Goal: Task Accomplishment & Management: Complete application form

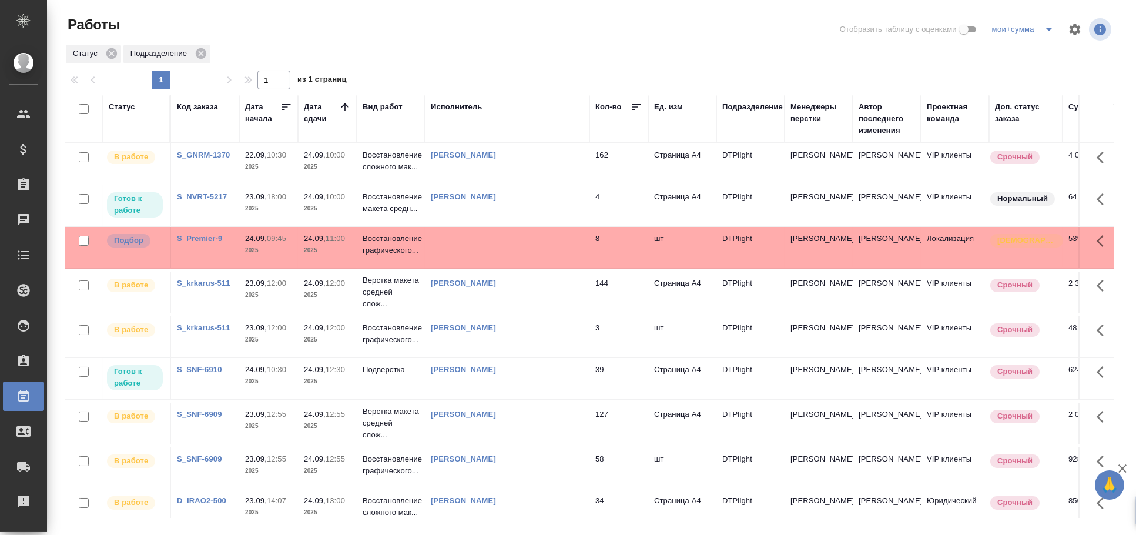
click at [448, 252] on td at bounding box center [507, 247] width 165 height 41
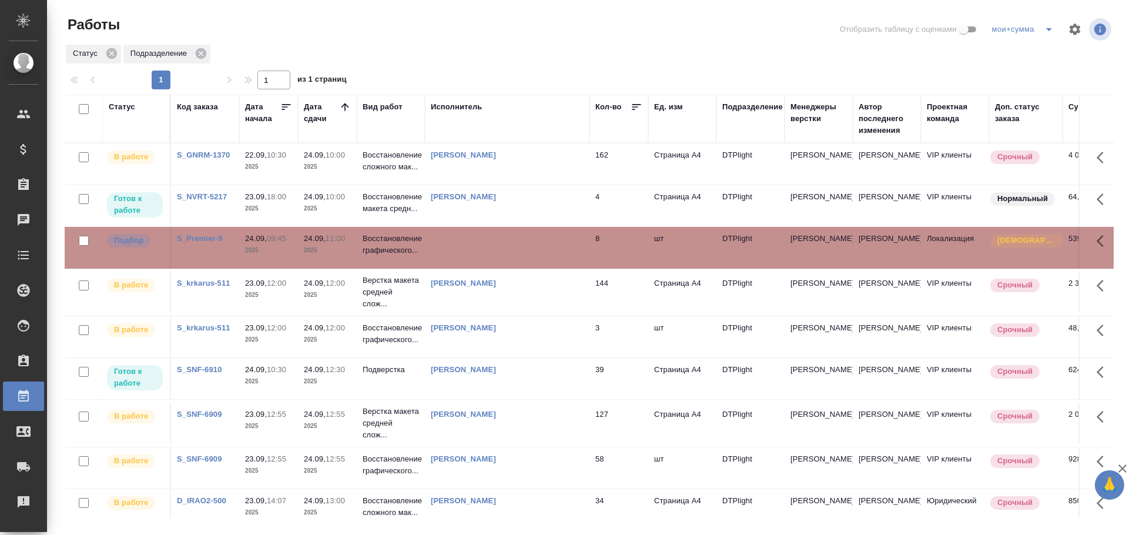
click at [482, 254] on td at bounding box center [507, 247] width 165 height 41
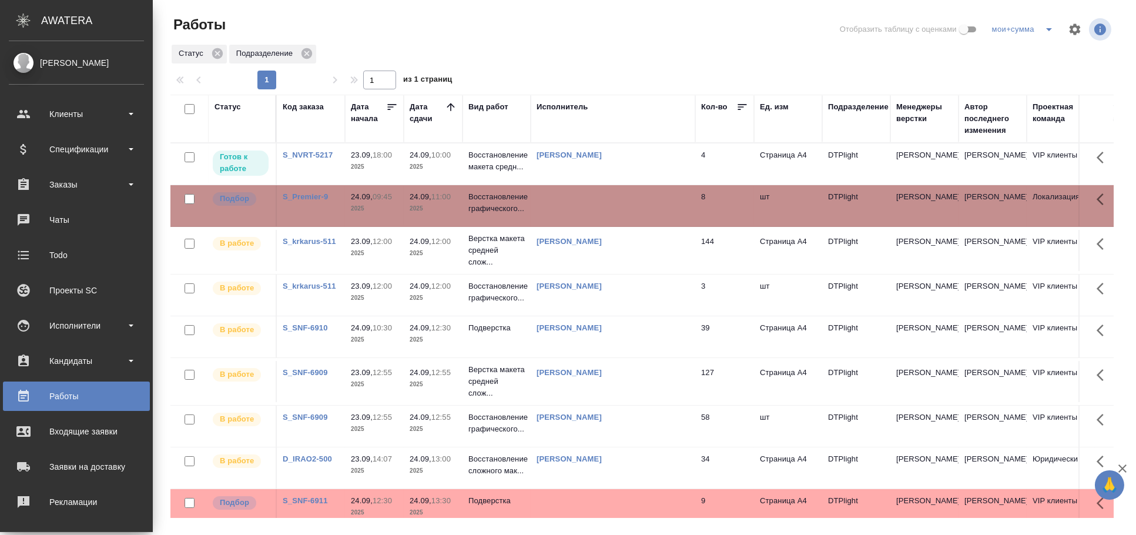
click at [546, 110] on div "Исполнитель" at bounding box center [563, 107] width 52 height 12
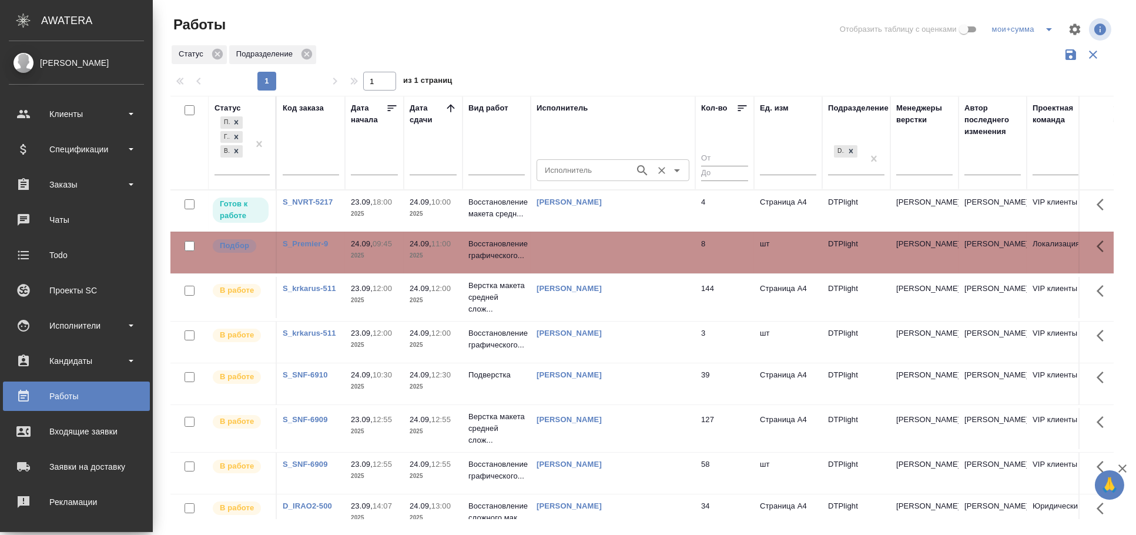
click at [554, 169] on input "Исполнитель" at bounding box center [584, 170] width 89 height 14
type input "гузов"
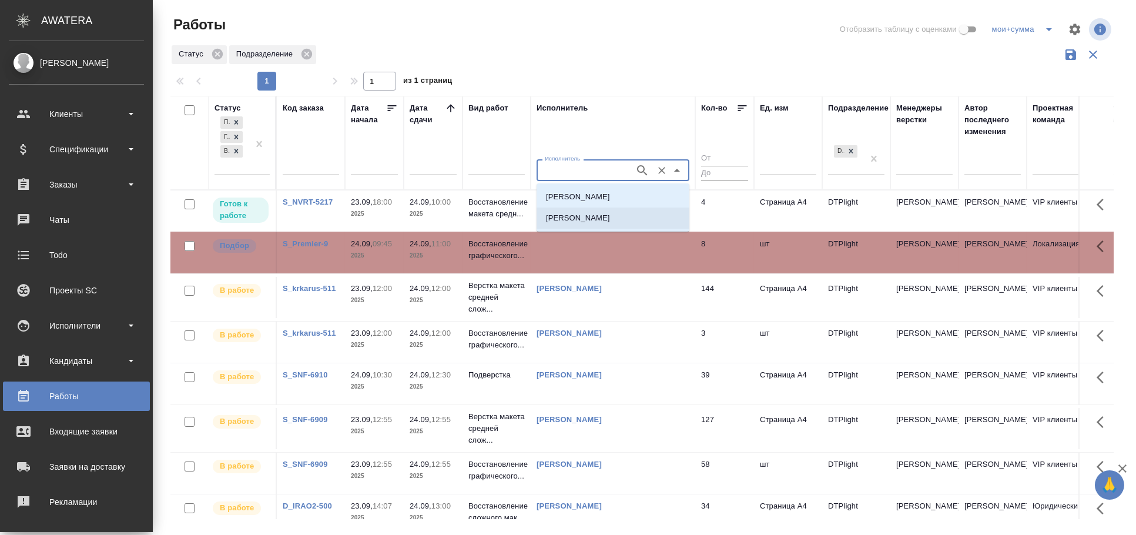
click at [582, 223] on p "Гузов Марк Анатольевич" at bounding box center [578, 218] width 64 height 12
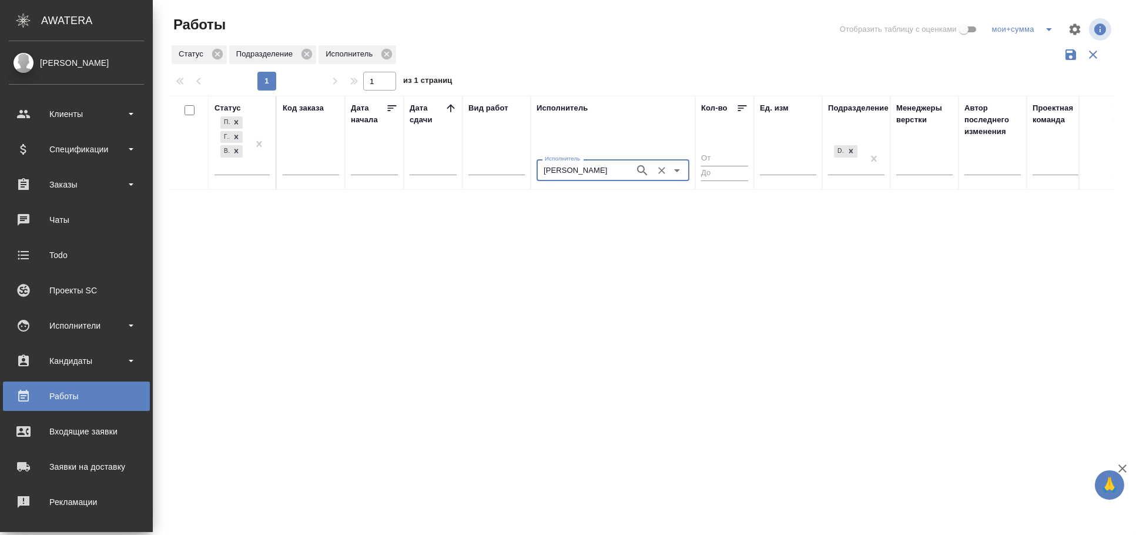
click at [585, 162] on div "Гузов Марк Анатольевич Исполнитель" at bounding box center [613, 169] width 153 height 21
type input "носкова"
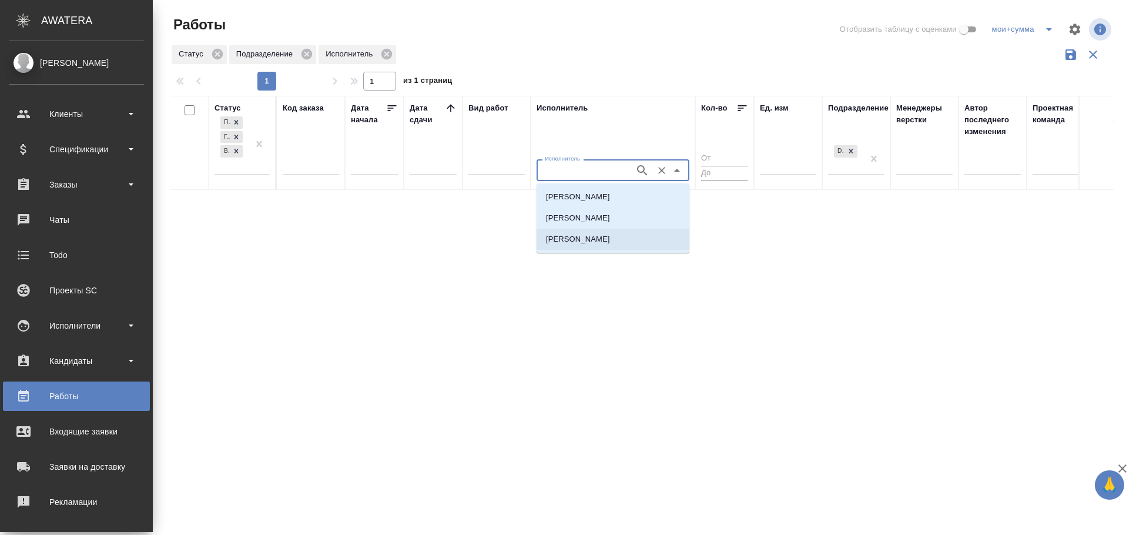
click at [593, 239] on p "Носкова Анна Николаевна" at bounding box center [578, 239] width 64 height 12
type input "Носкова Анна Николаевна"
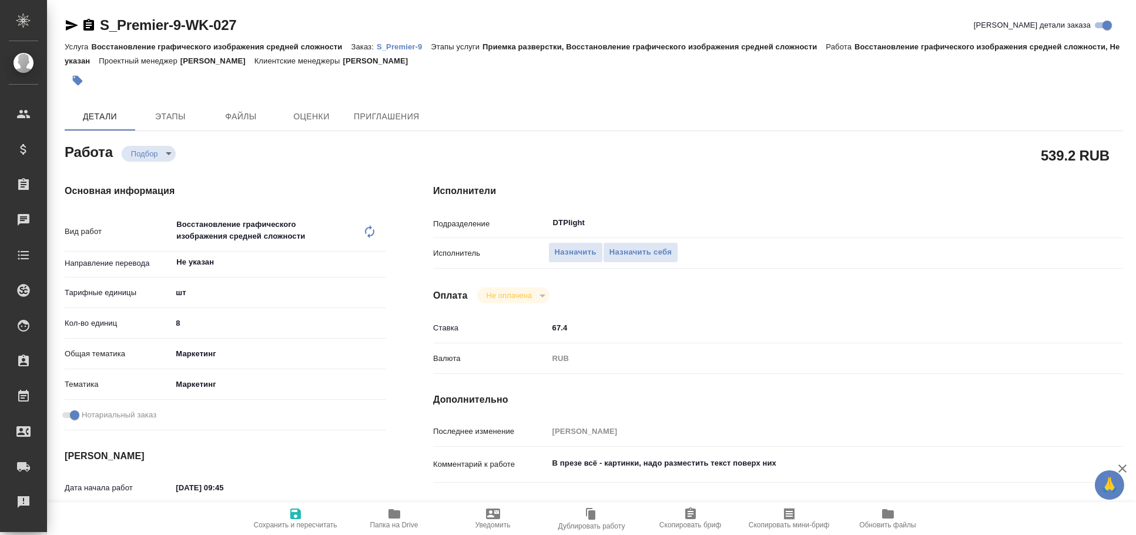
type textarea "x"
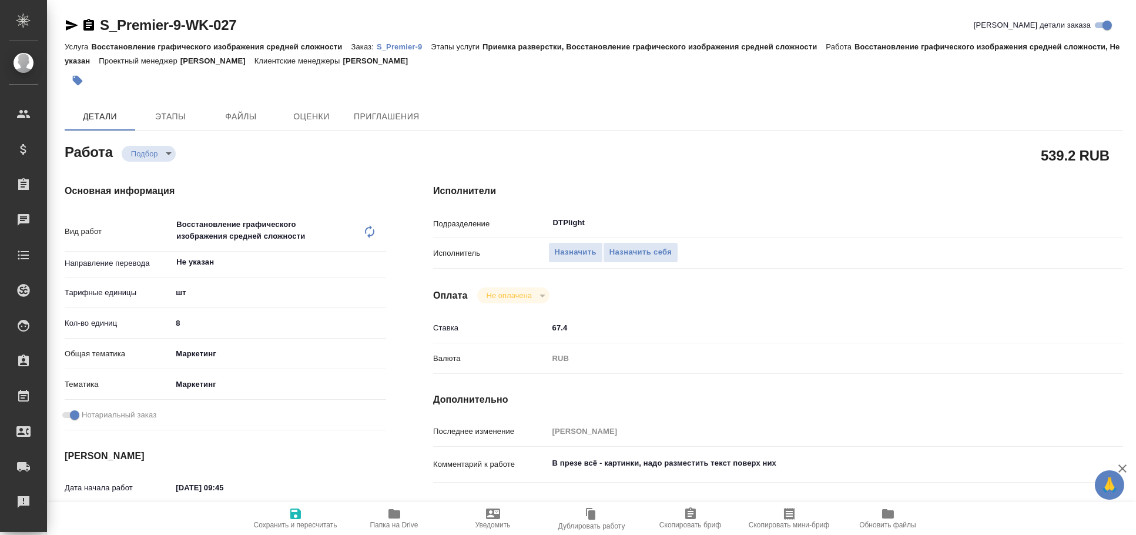
type textarea "x"
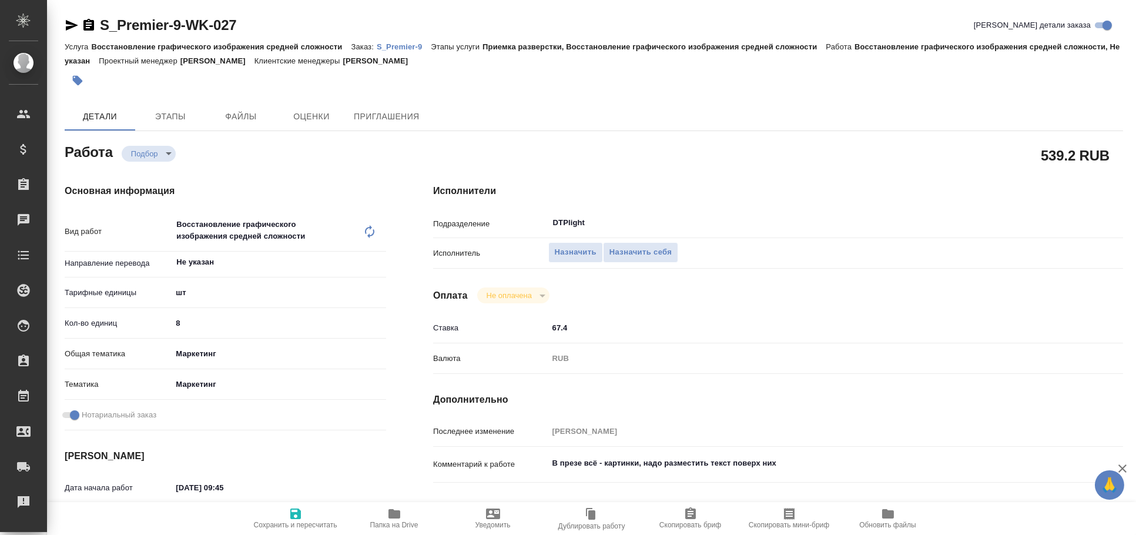
type textarea "x"
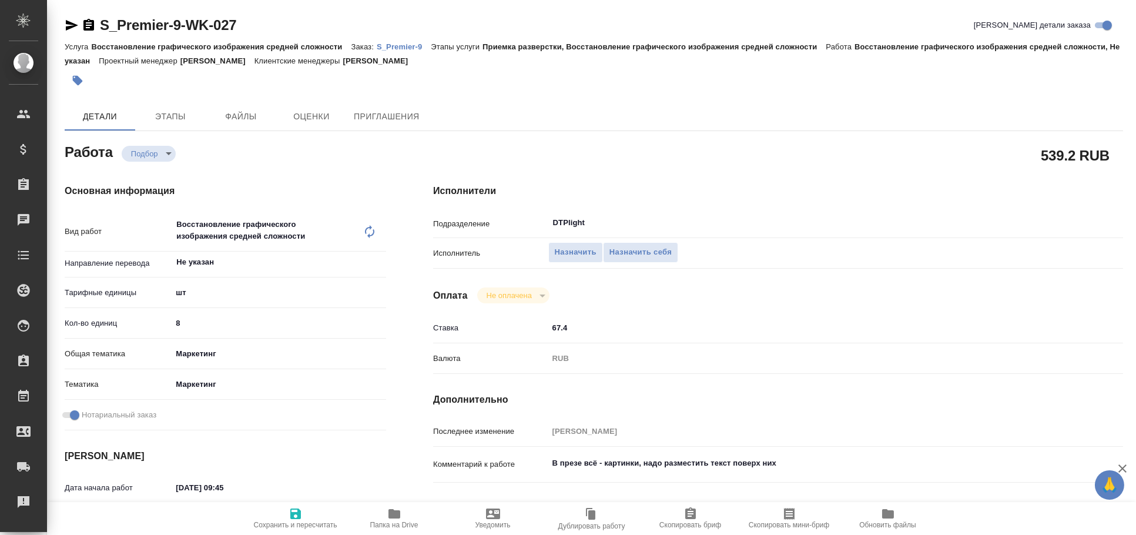
type textarea "x"
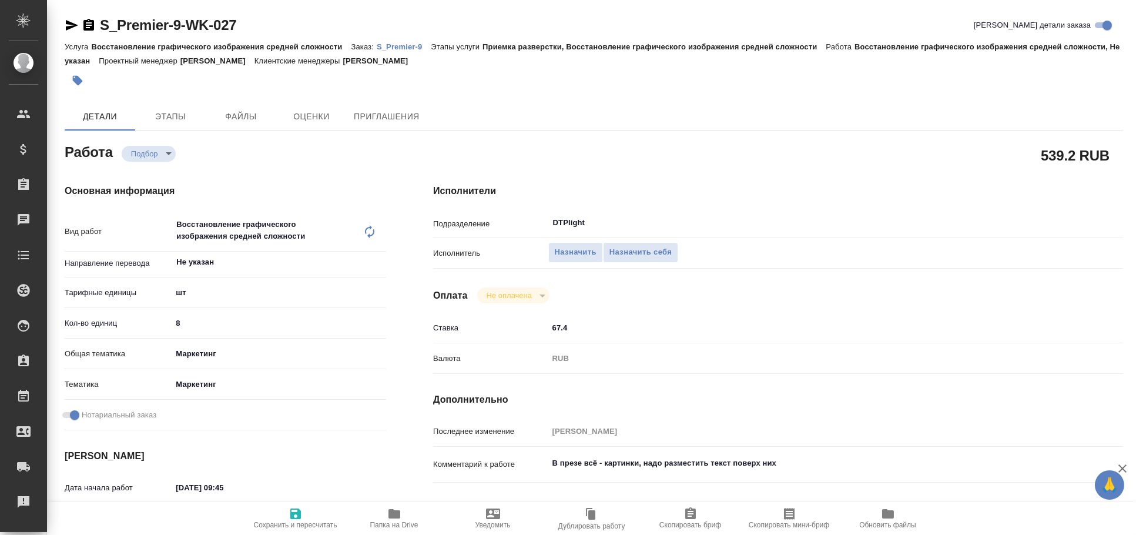
type textarea "x"
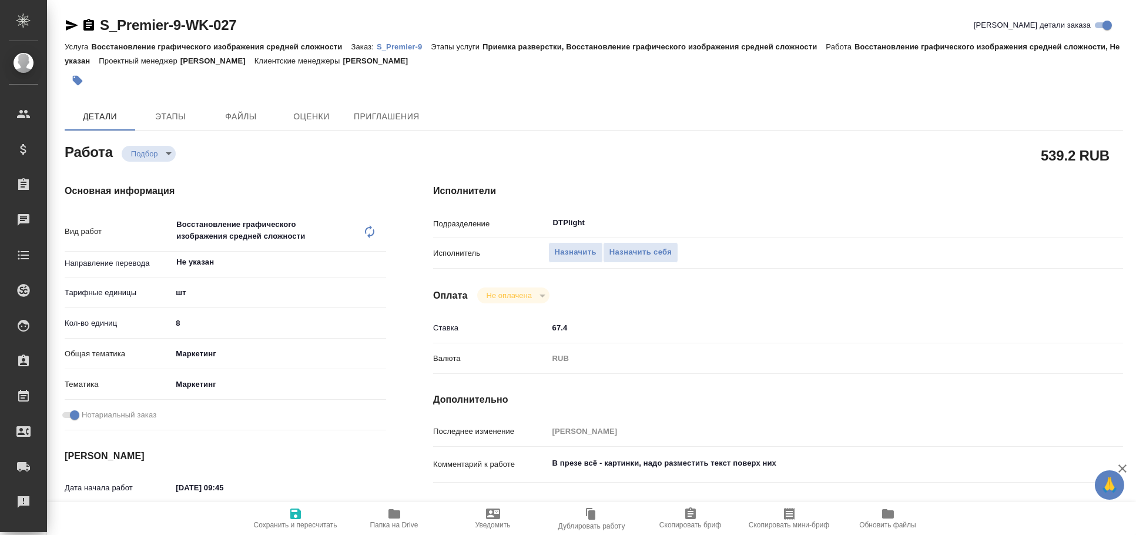
type textarea "x"
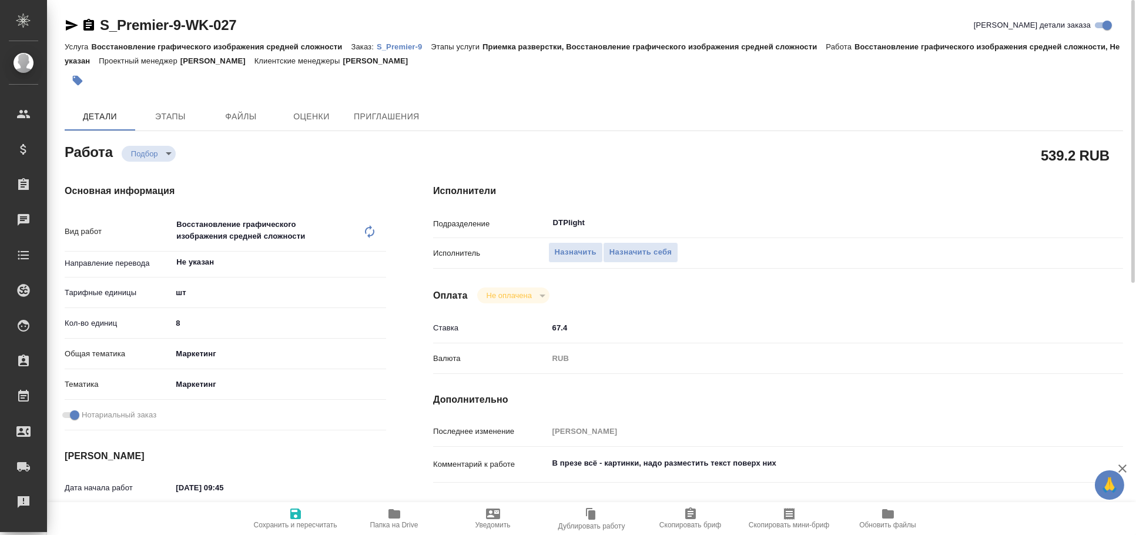
click at [66, 25] on icon "button" at bounding box center [72, 25] width 14 height 14
click at [71, 23] on icon "button" at bounding box center [72, 25] width 12 height 11
click at [412, 519] on span "Папка на Drive" at bounding box center [394, 518] width 85 height 22
click at [74, 24] on icon "button" at bounding box center [72, 25] width 12 height 11
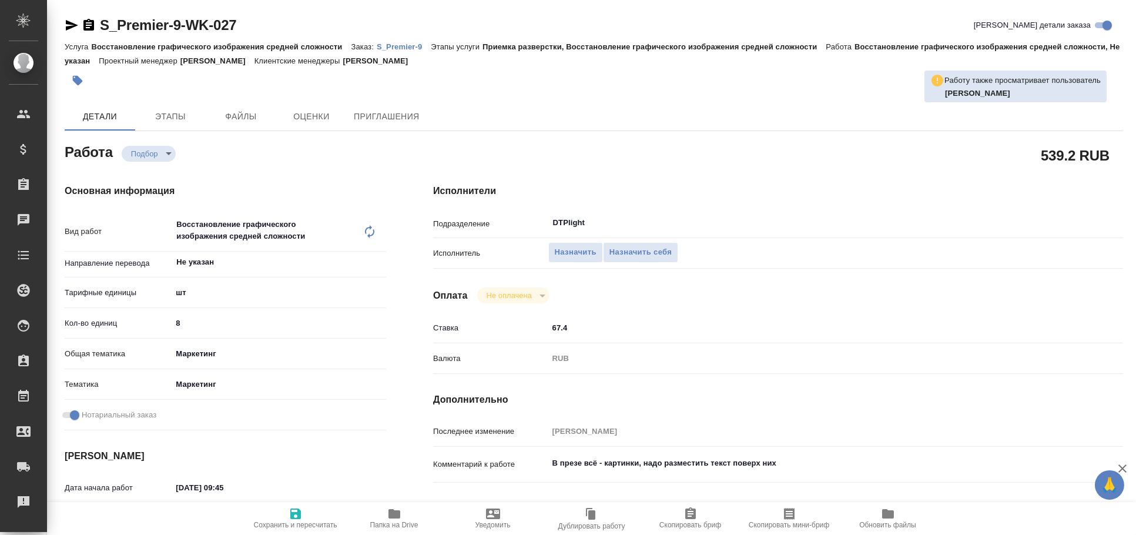
type textarea "x"
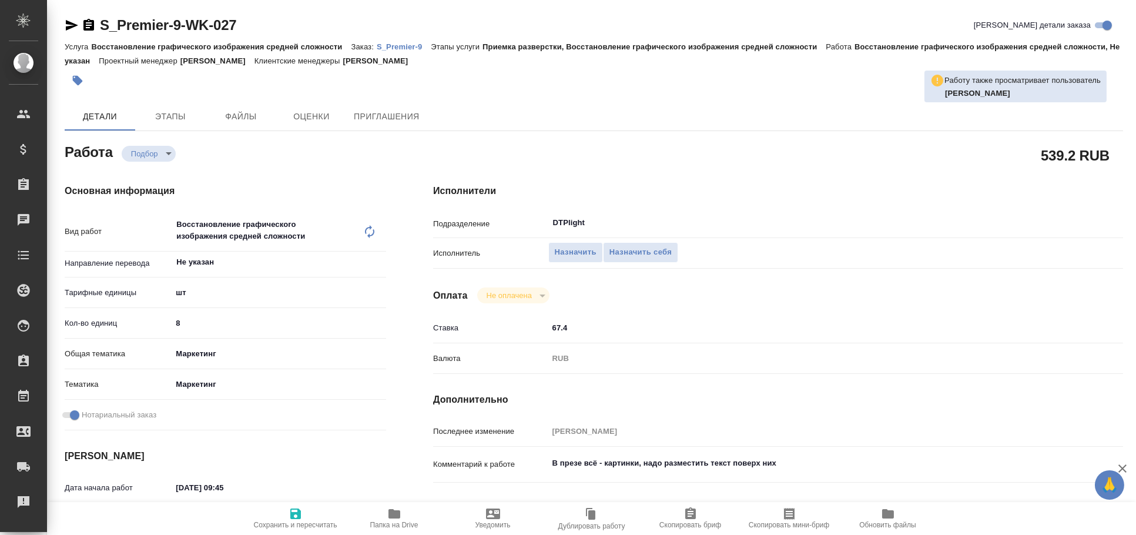
type textarea "x"
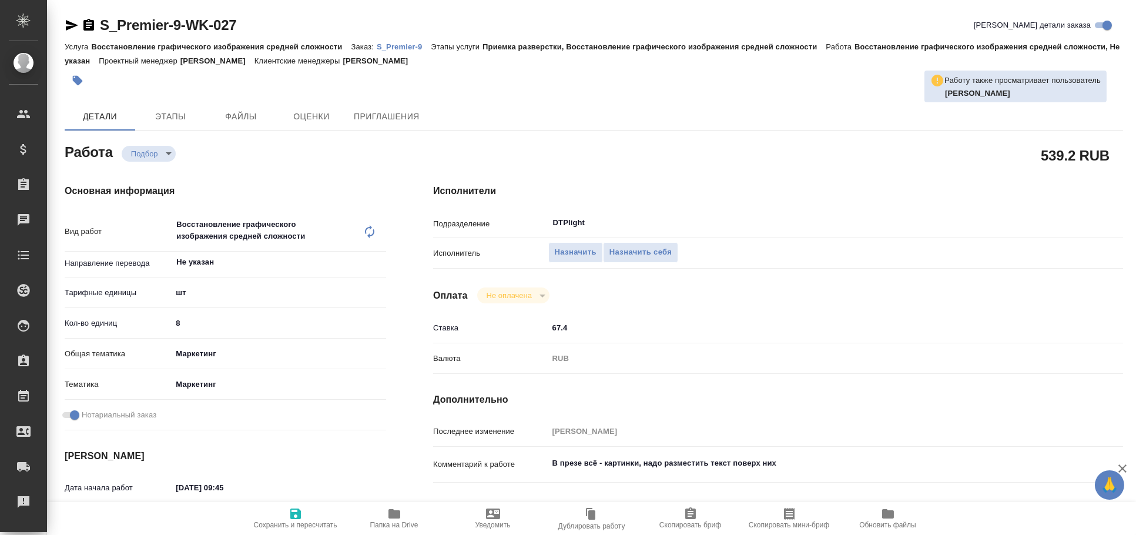
type textarea "x"
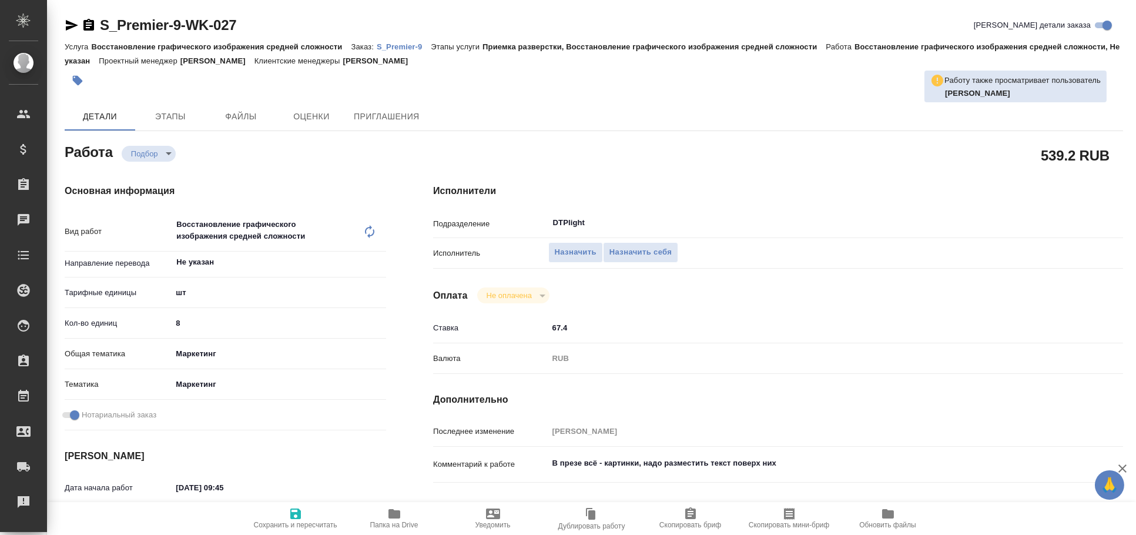
type textarea "x"
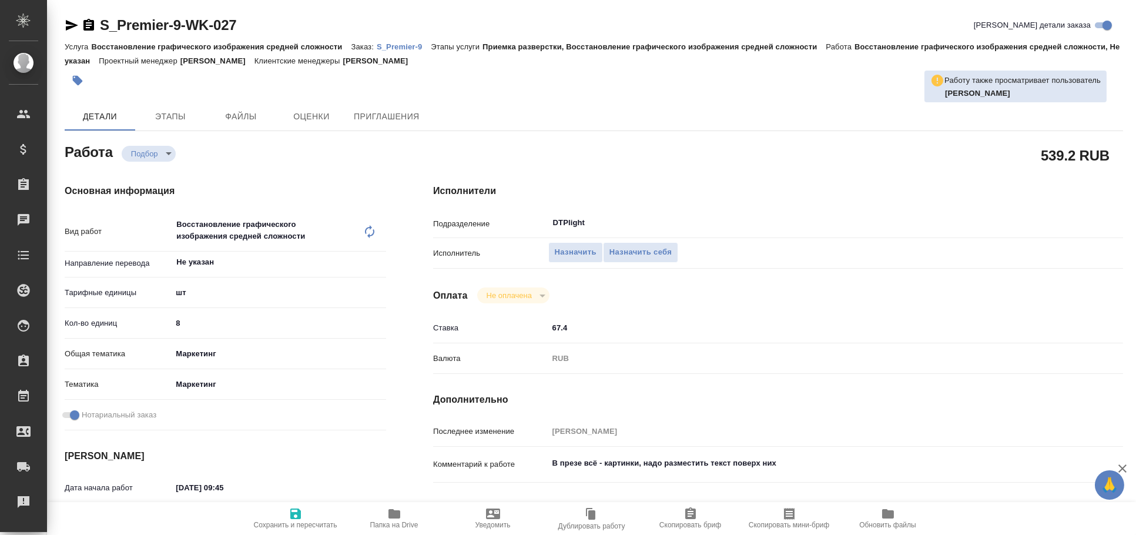
click at [74, 21] on icon "button" at bounding box center [72, 25] width 14 height 14
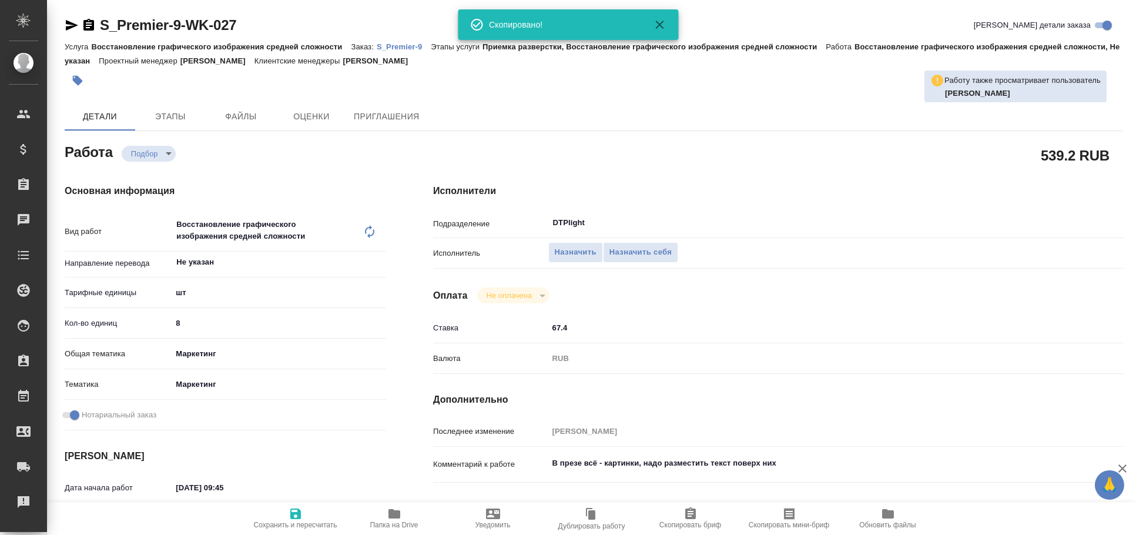
type textarea "x"
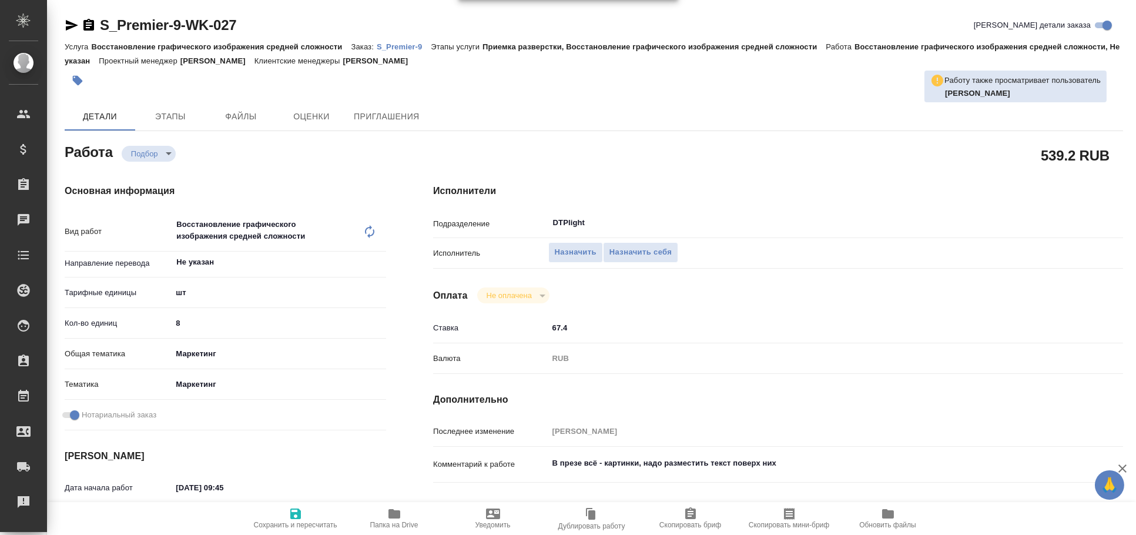
click at [65, 28] on icon "button" at bounding box center [72, 25] width 14 height 14
type textarea "x"
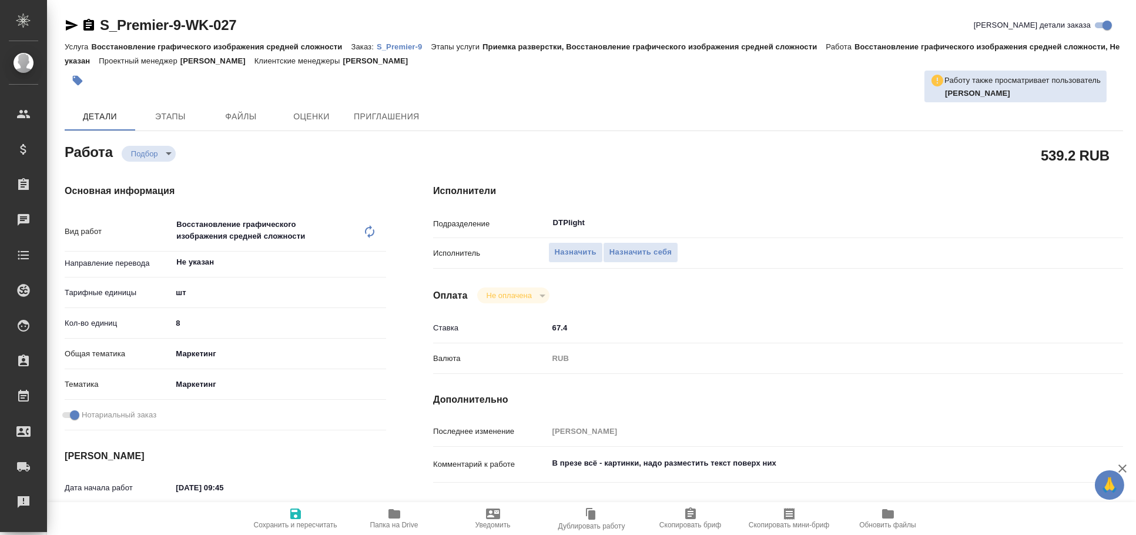
type textarea "x"
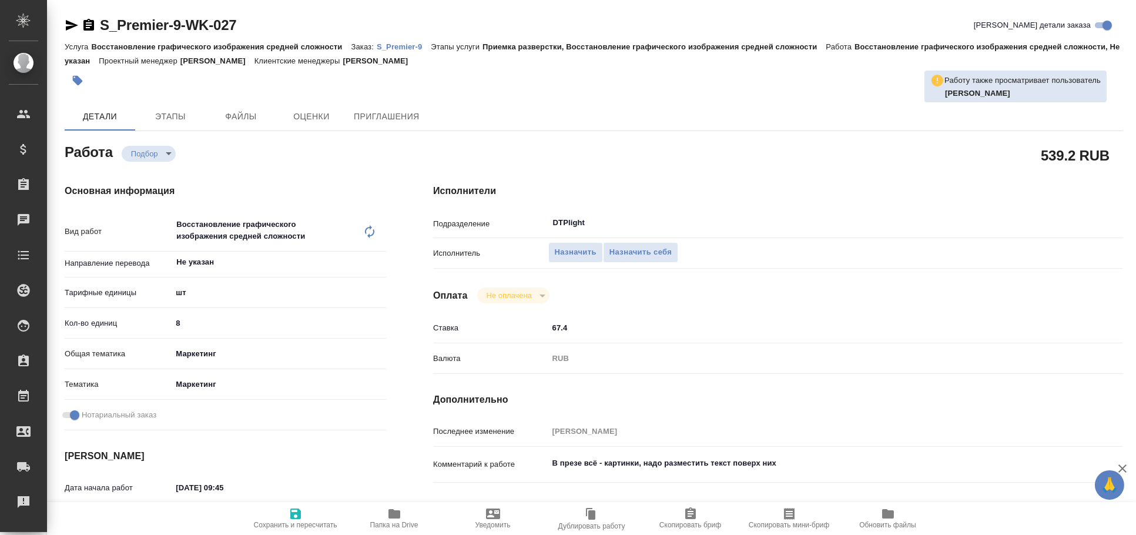
type textarea "x"
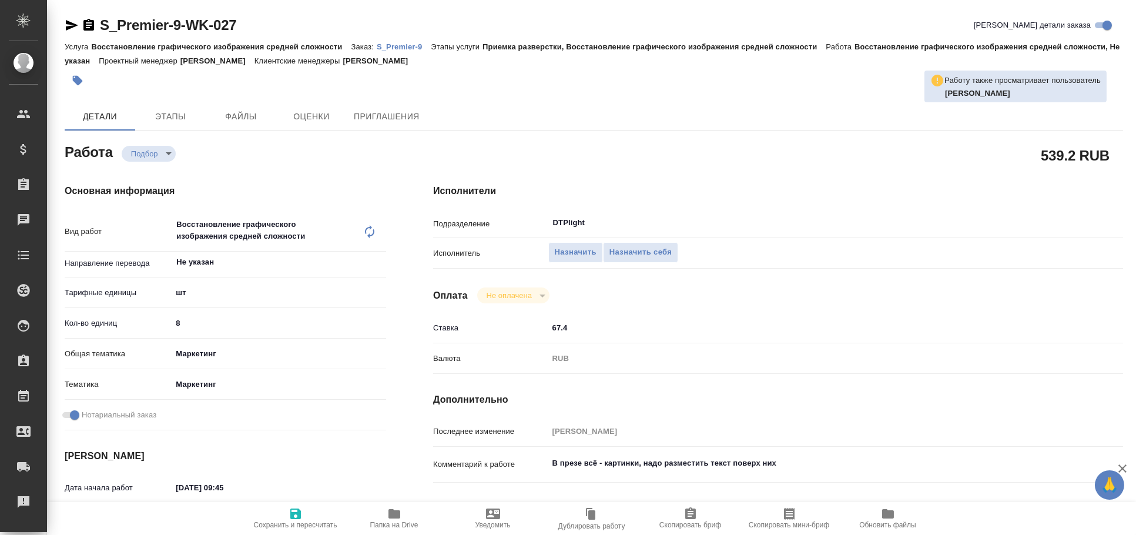
type textarea "x"
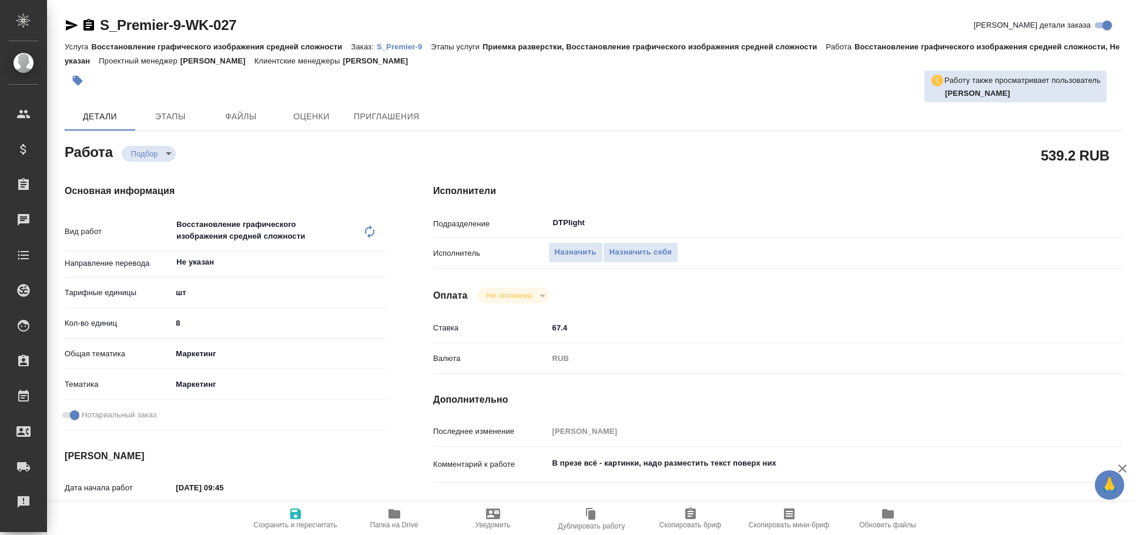
type textarea "x"
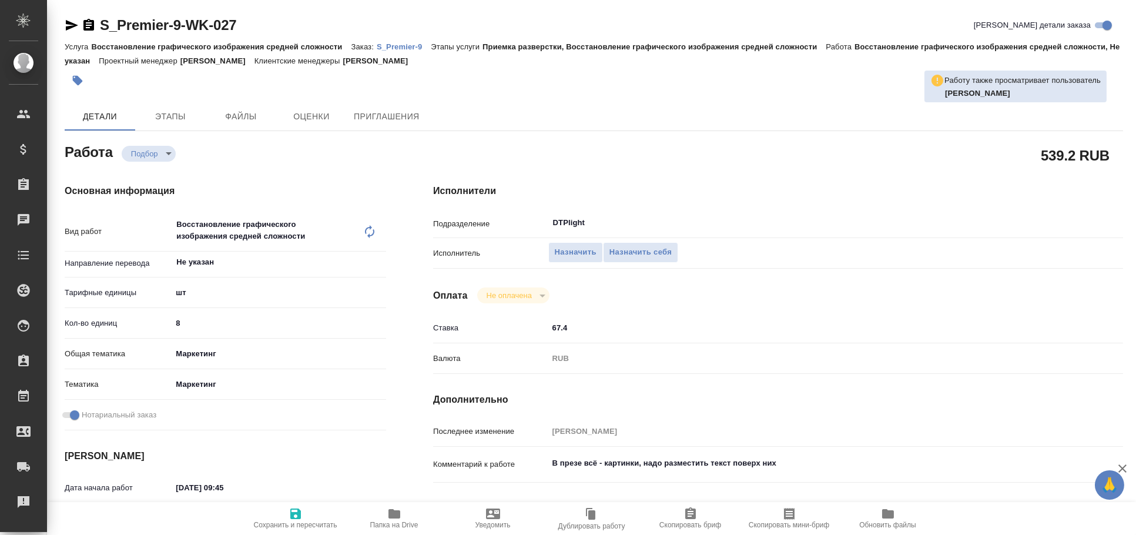
type textarea "x"
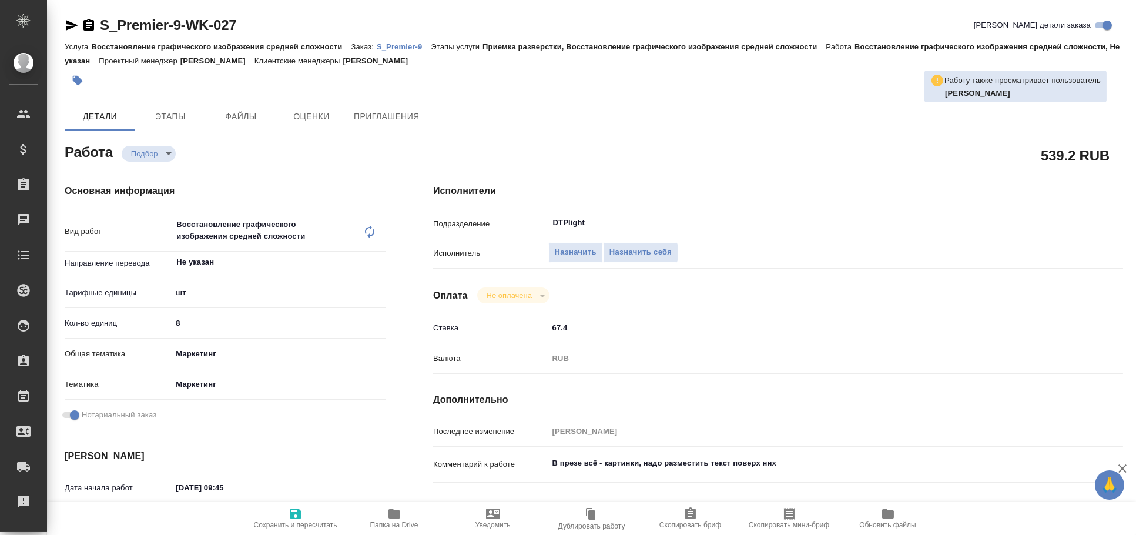
type textarea "x"
drag, startPoint x: 485, startPoint y: 319, endPoint x: 444, endPoint y: 315, distance: 41.3
click at [444, 315] on div "Исполнители Подразделение DTPlight ​ Исполнитель Назначить Назначить себя Оплат…" at bounding box center [778, 417] width 737 height 514
type textarea "x"
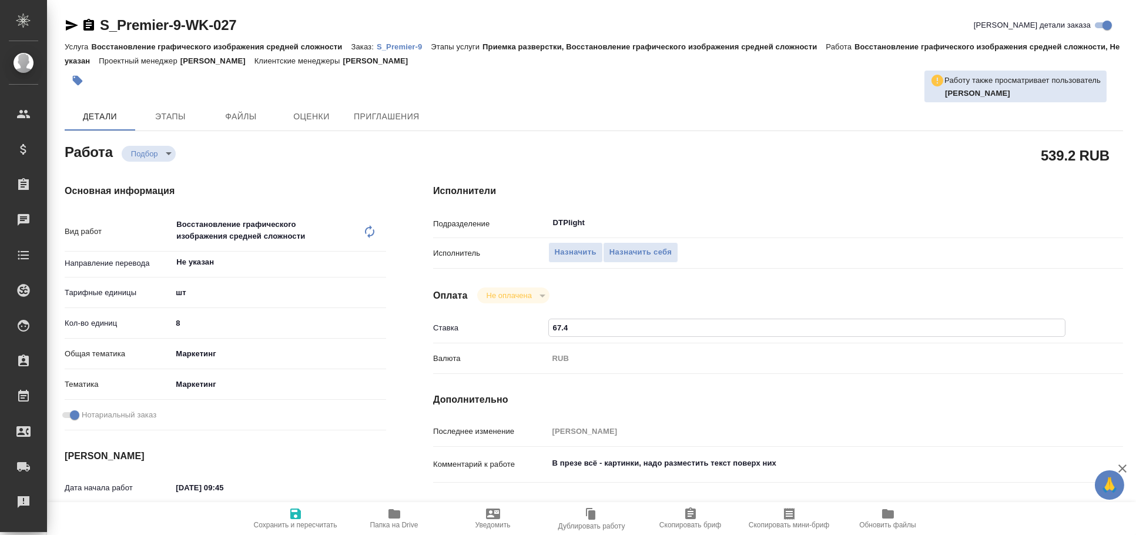
type textarea "x"
click at [309, 517] on span "Сохранить и пересчитать" at bounding box center [295, 518] width 85 height 22
type textarea "x"
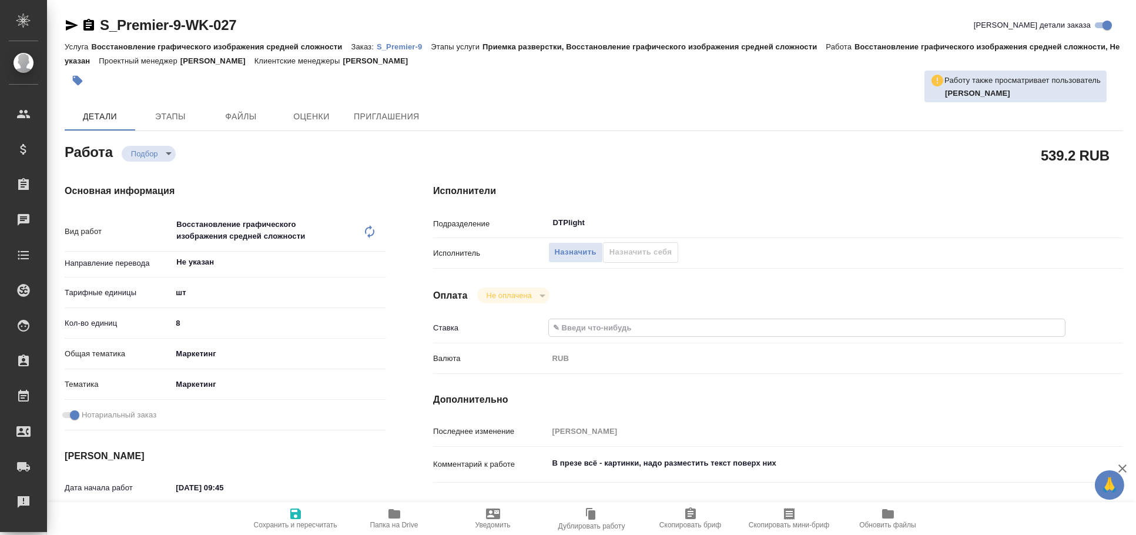
type textarea "x"
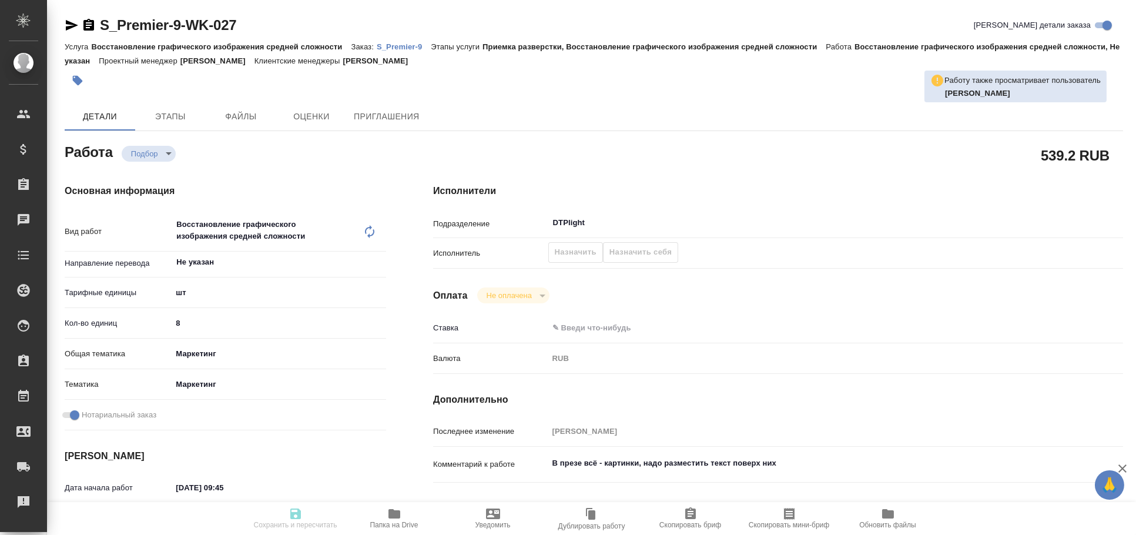
type textarea "x"
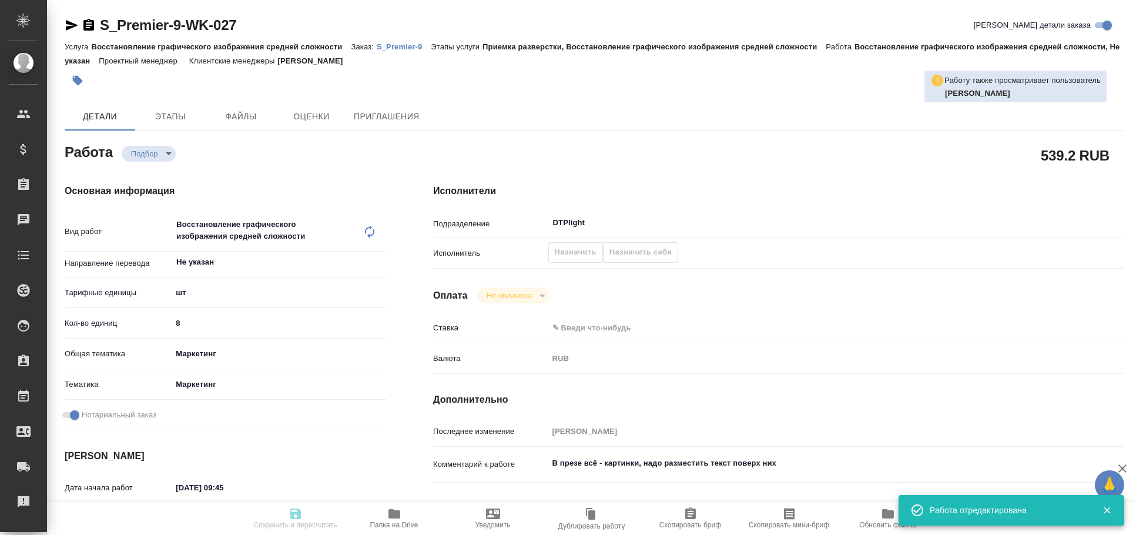
type input "recruiting"
type textarea "Восстановление графического изображения средней сложности"
type textarea "x"
type input "Не указан"
type input "5a8b1489cc6b4906c91bfdc1"
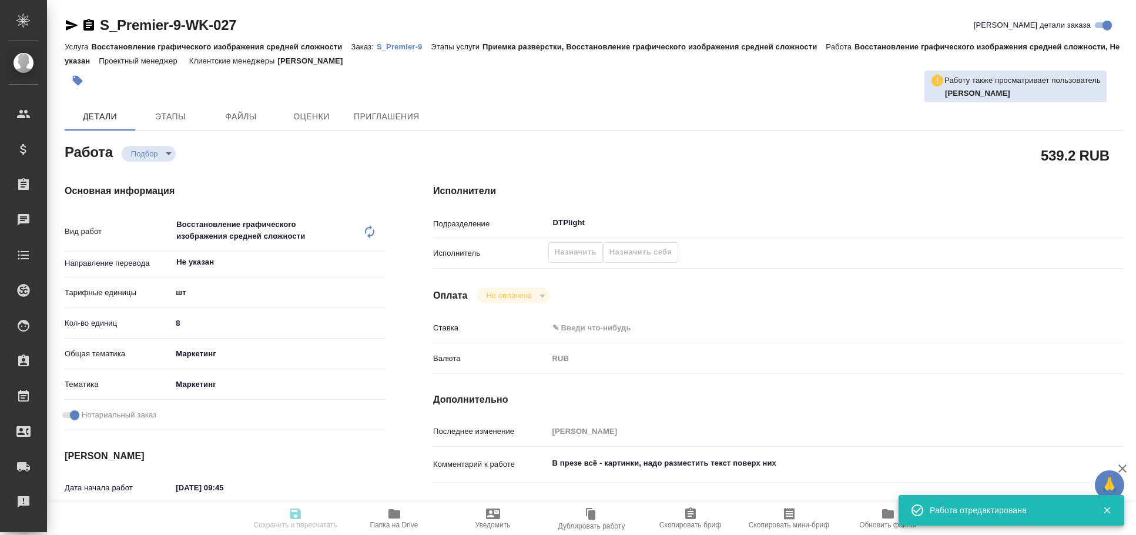
type input "8"
type input "marketing"
type input "5a8b8b956a9677013d343d63"
checkbox input "true"
type input "24.09.2025 09:45"
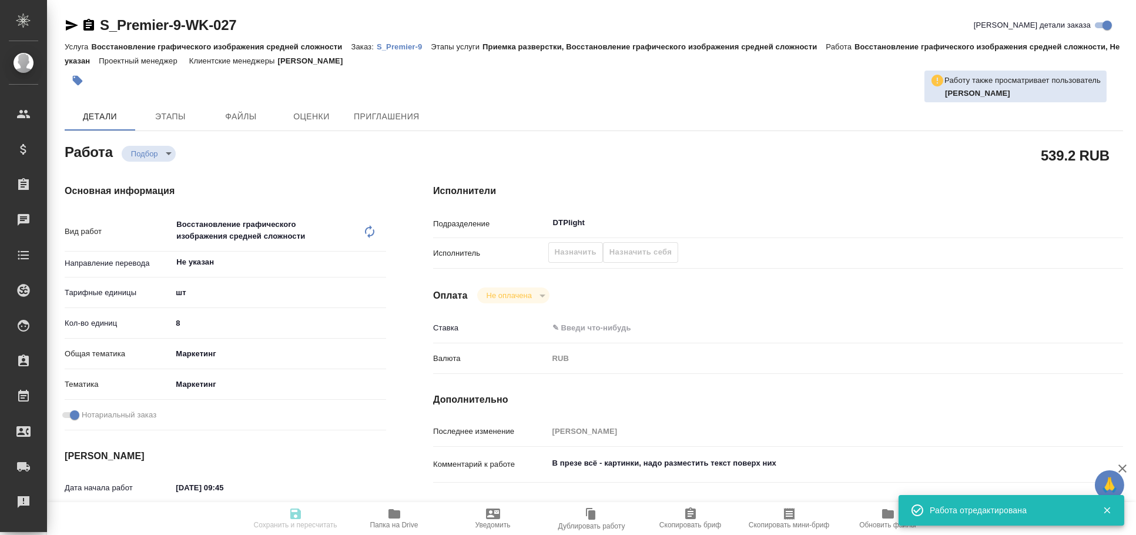
type input "24.09.2025 11:00"
type input "26.09.2025 17:00"
type input "DTPlight"
type input "notPayed"
type input "0"
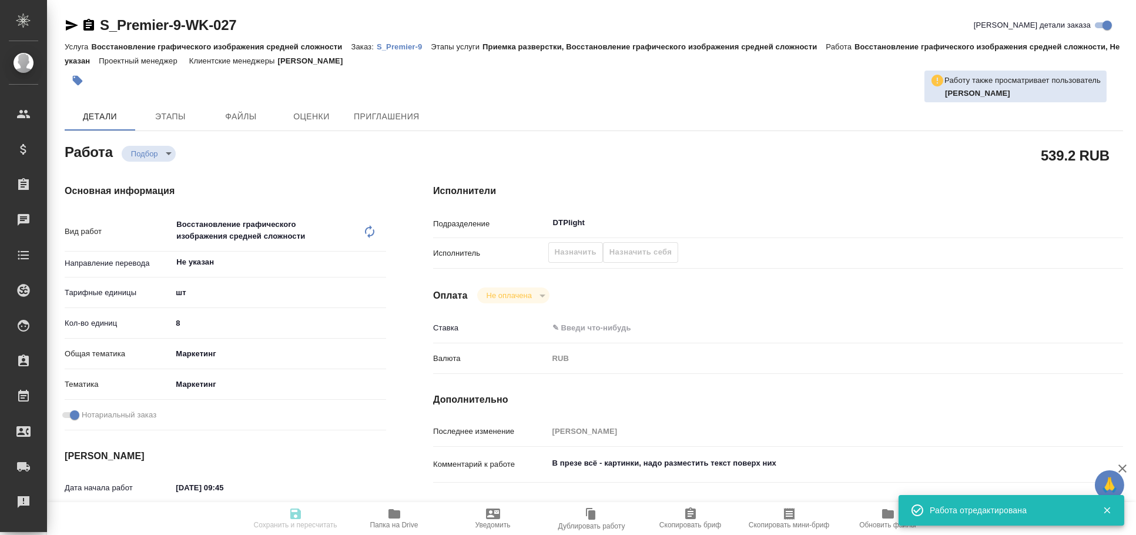
type input "RUB"
type input "[PERSON_NAME]"
type textarea "В презе всё - картинки, надо разместить текст поверх них"
type textarea "x"
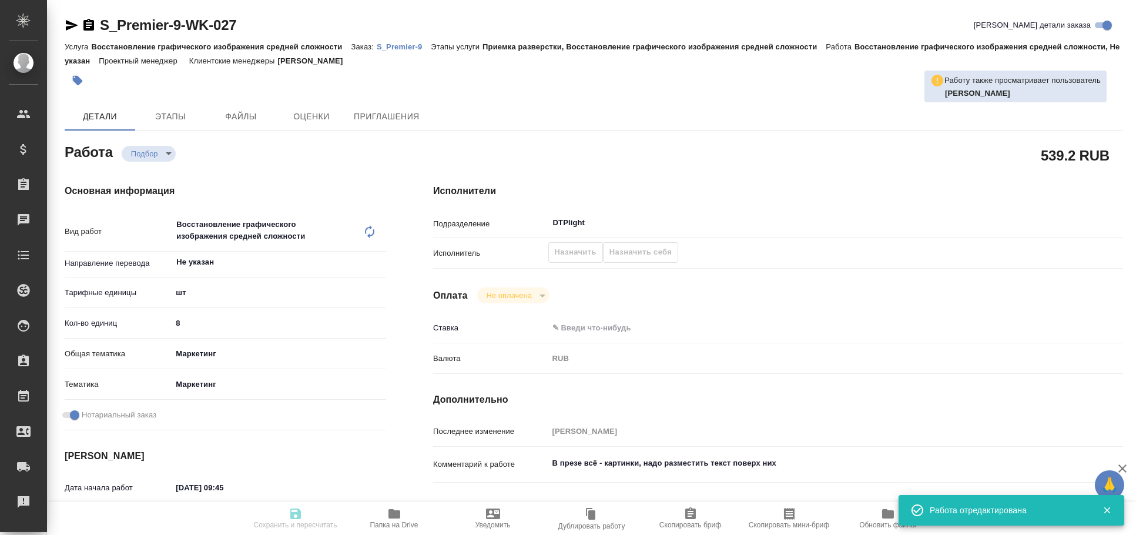
type input "S_Premier-9"
type input "Восстановление графического изображения средней сложности"
type input "Приемка разверстки, Восстановление графического изображения средней сложности"
type input "Валяева Анна"
type input "[PERSON_NAME]"
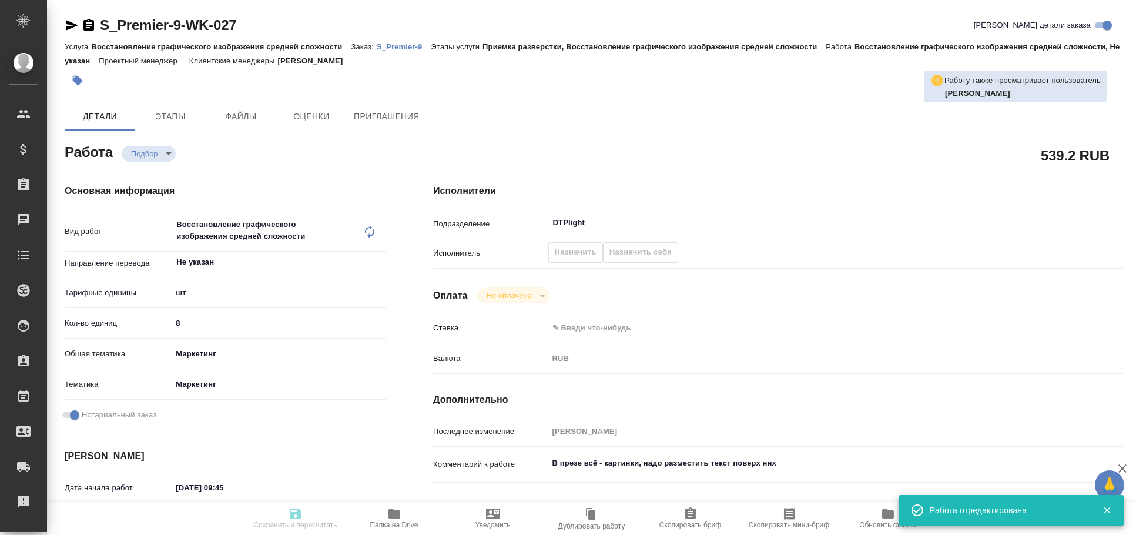
type input "/Clients/Premier_produkt/Orders/S_Premier-9"
type textarea "x"
type textarea "Просьба произвести расчет стоимости перевода на следующие языки: 1. английский …"
type textarea "x"
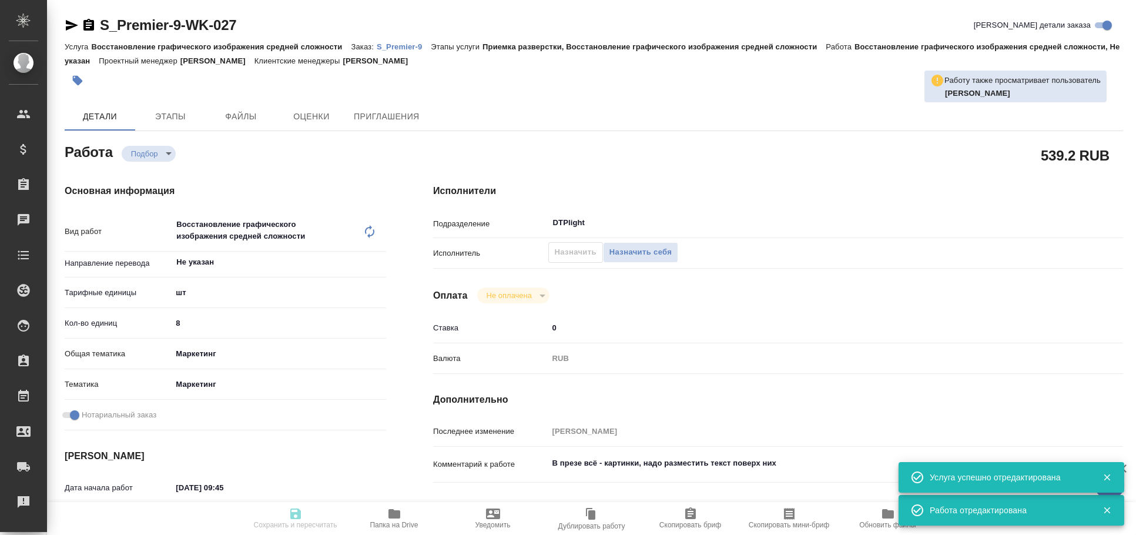
type textarea "x"
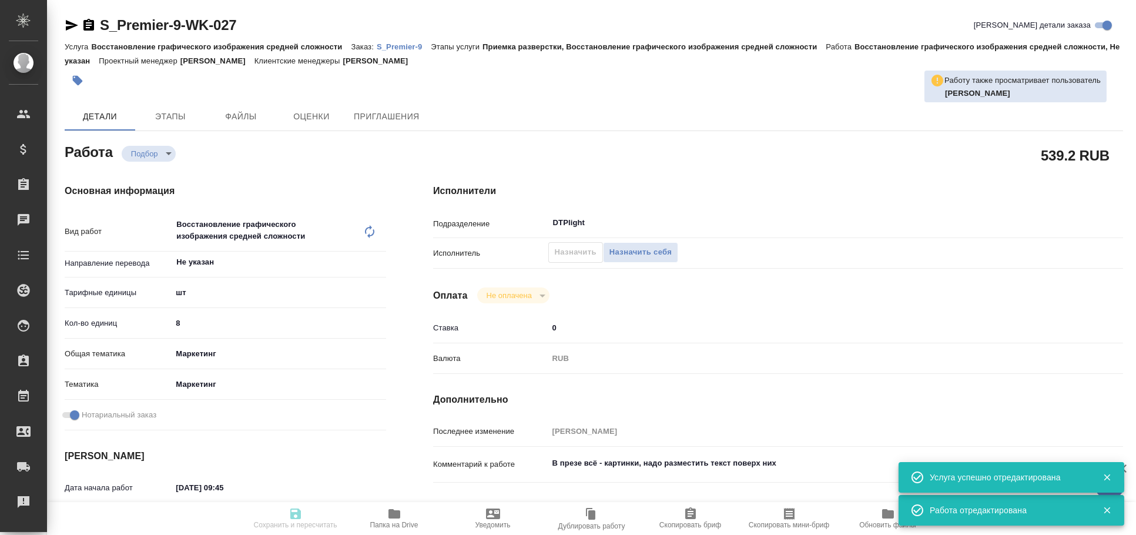
type textarea "x"
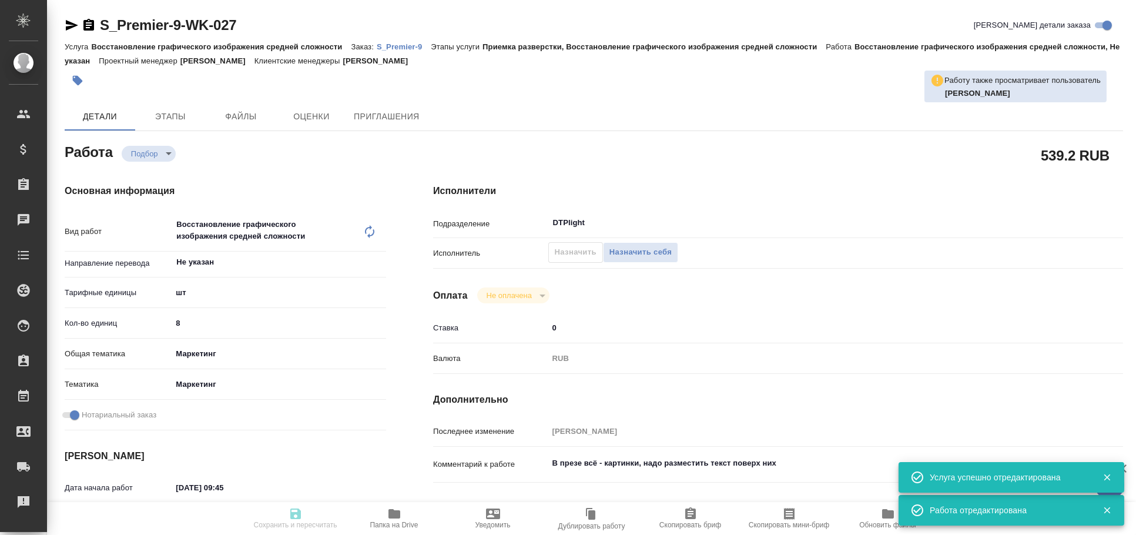
type textarea "x"
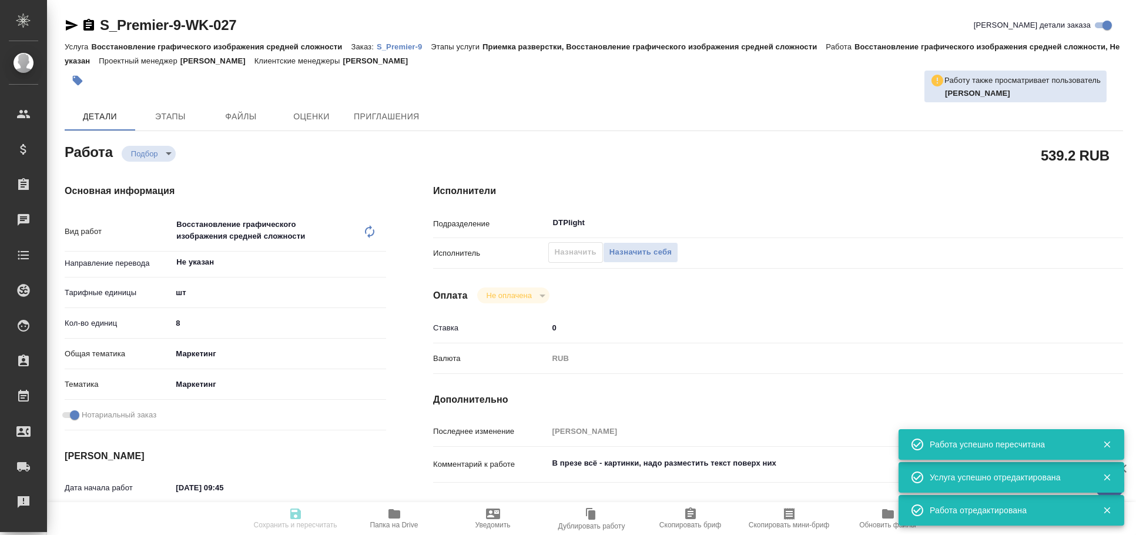
type input "recruiting"
type textarea "Восстановление графического изображения средней сложности"
type textarea "x"
type input "Не указан"
type input "5a8b1489cc6b4906c91bfdc1"
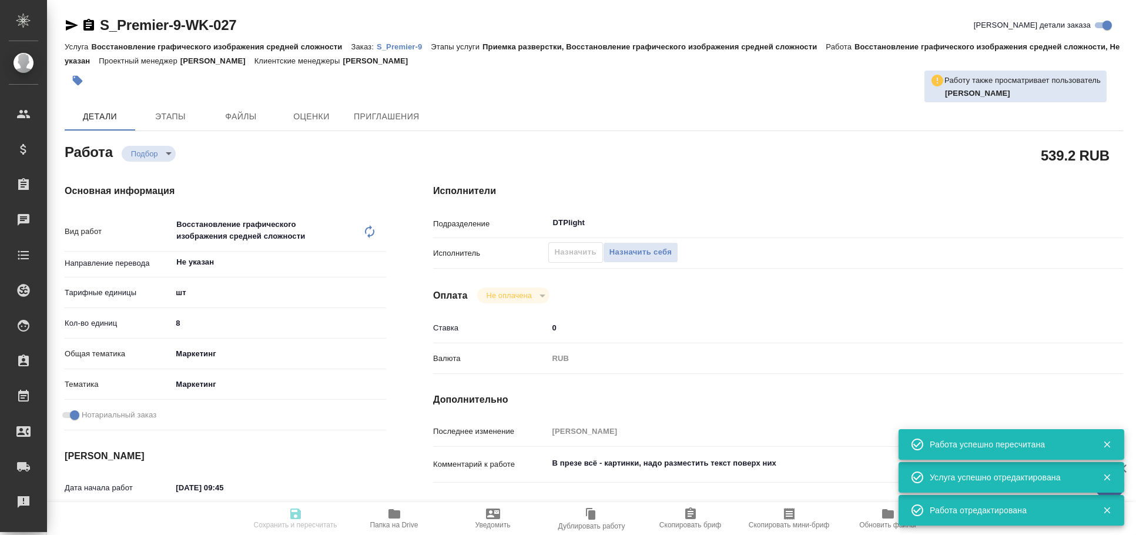
type input "8"
type input "marketing"
type input "5a8b8b956a9677013d343d63"
checkbox input "true"
type input "[DATE] 09:45"
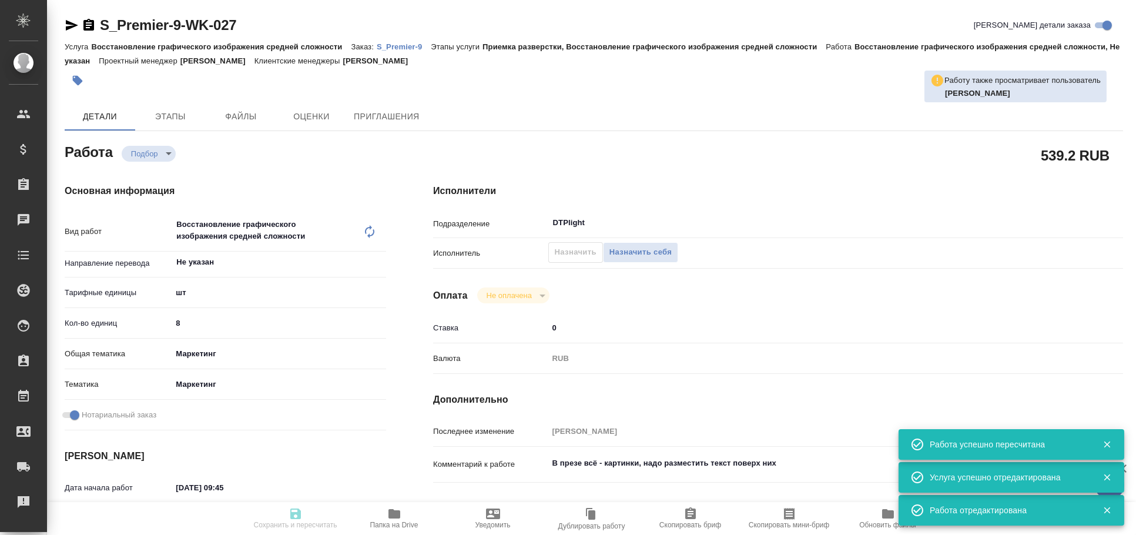
type input "[DATE] 11:00"
type input "[DATE] 17:00"
type input "DTPlight"
type input "notPayed"
type input "0"
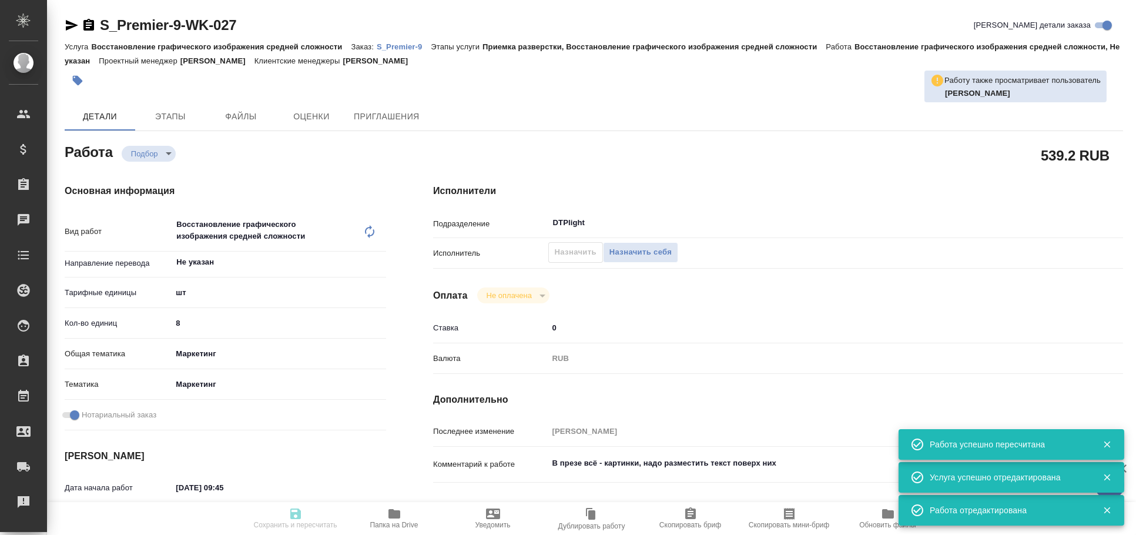
type input "RUB"
type input "[PERSON_NAME]"
type textarea "В презе всё - картинки, надо разместить текст поверх них"
type textarea "x"
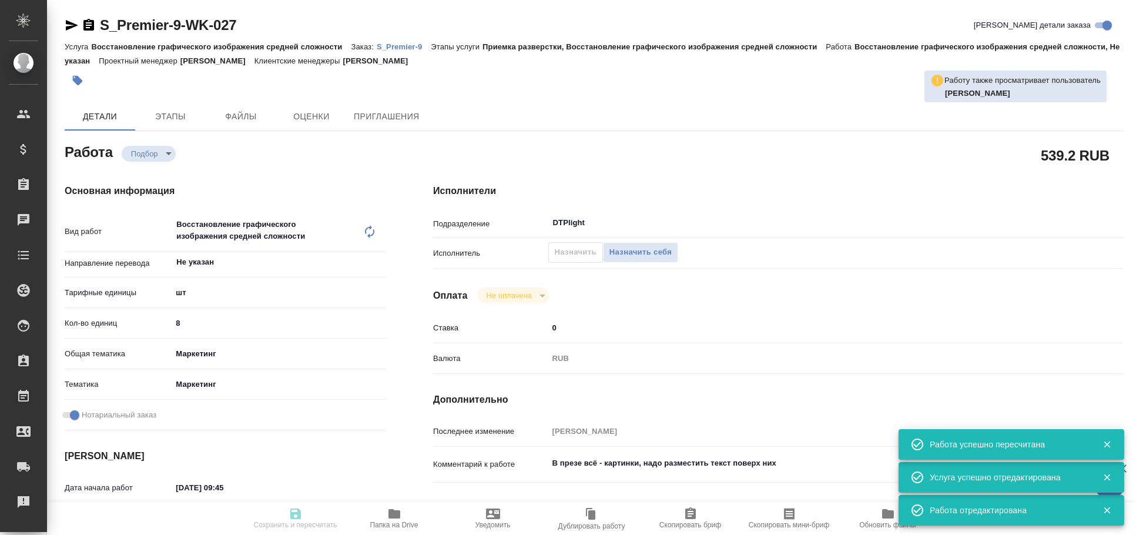
type input "S_Premier-9"
type input "Восстановление графического изображения средней сложности"
type input "Приемка разверстки, Восстановление графического изображения средней сложности"
type input "[PERSON_NAME]"
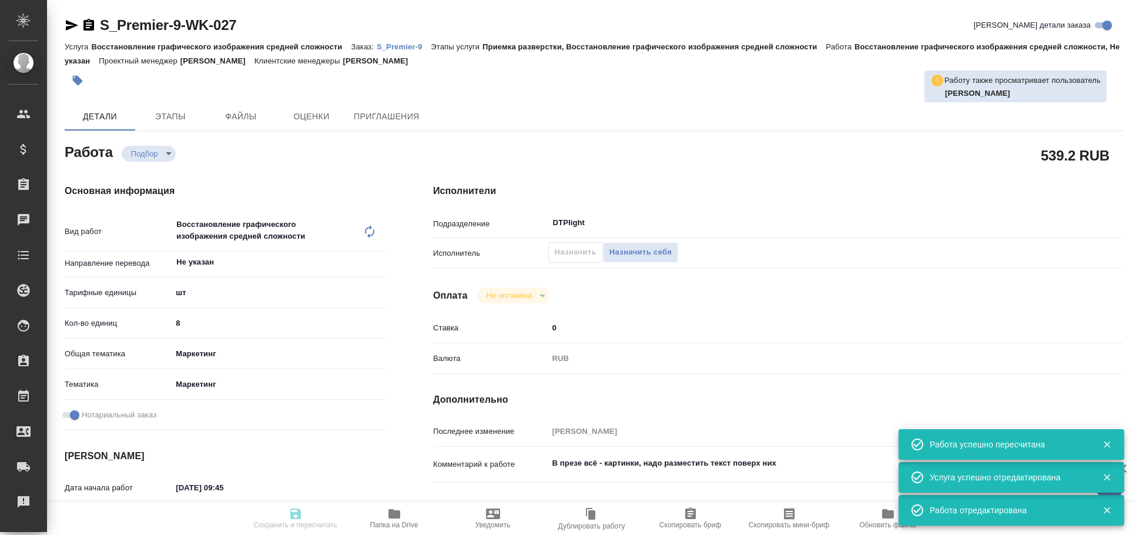
type input "/Clients/Premier_produkt/Orders/S_Premier-9"
type textarea "x"
type textarea "Просьба произвести расчет стоимости перевода на следующие языки: 1. английский …"
type textarea "x"
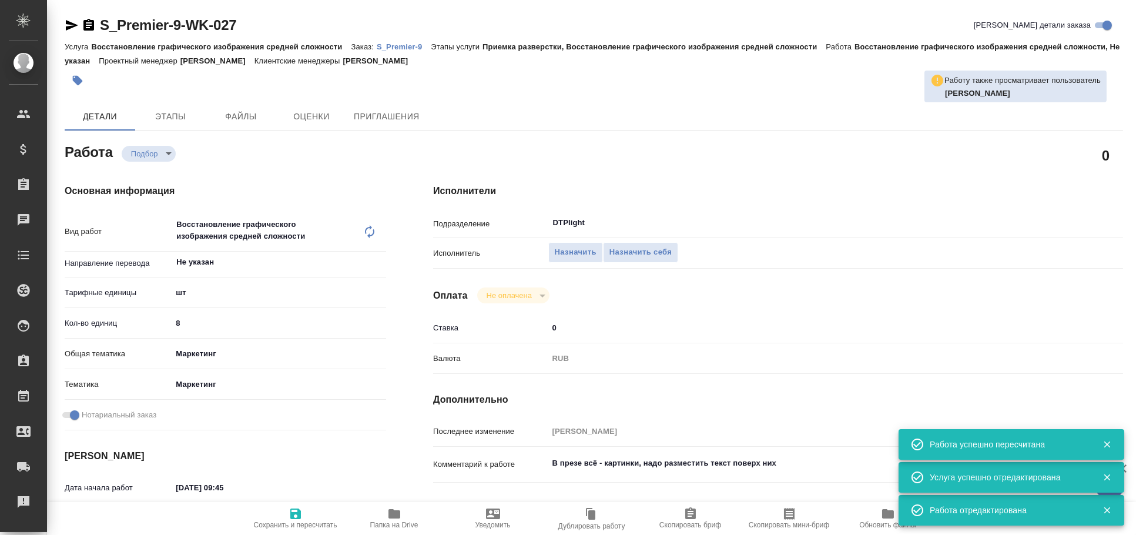
type textarea "x"
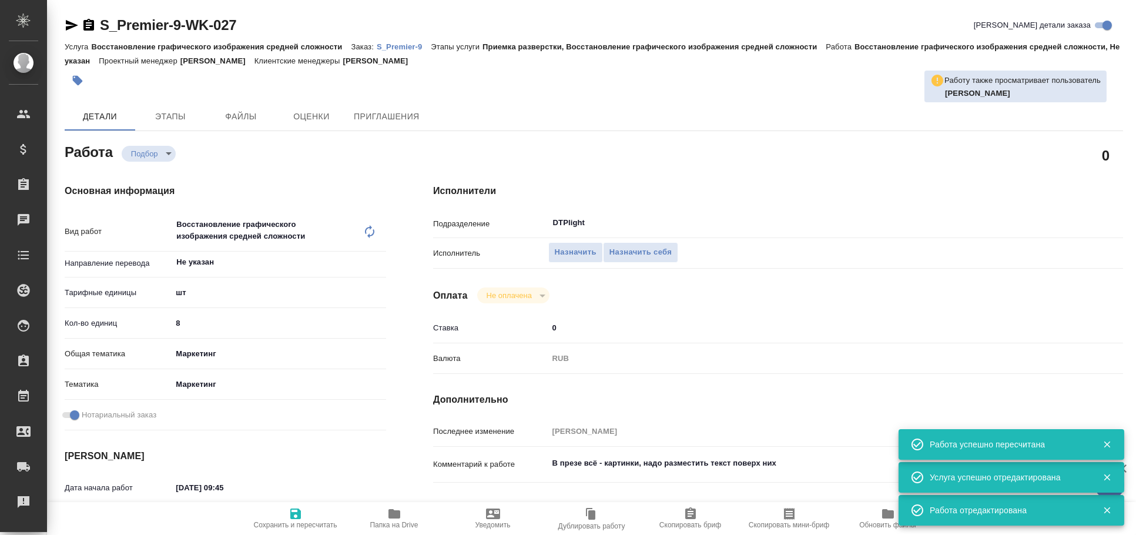
type textarea "x"
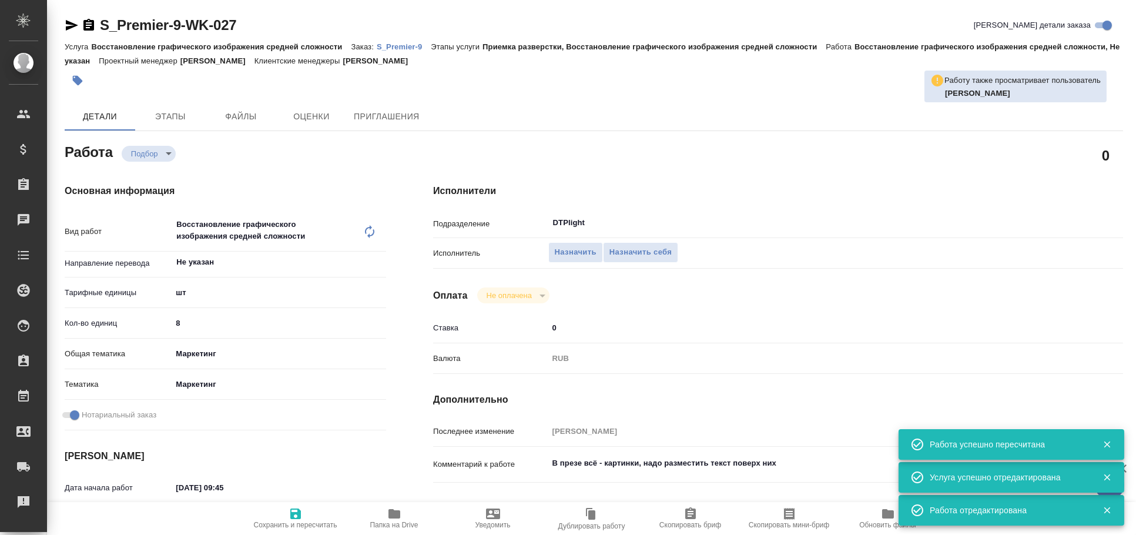
type textarea "x"
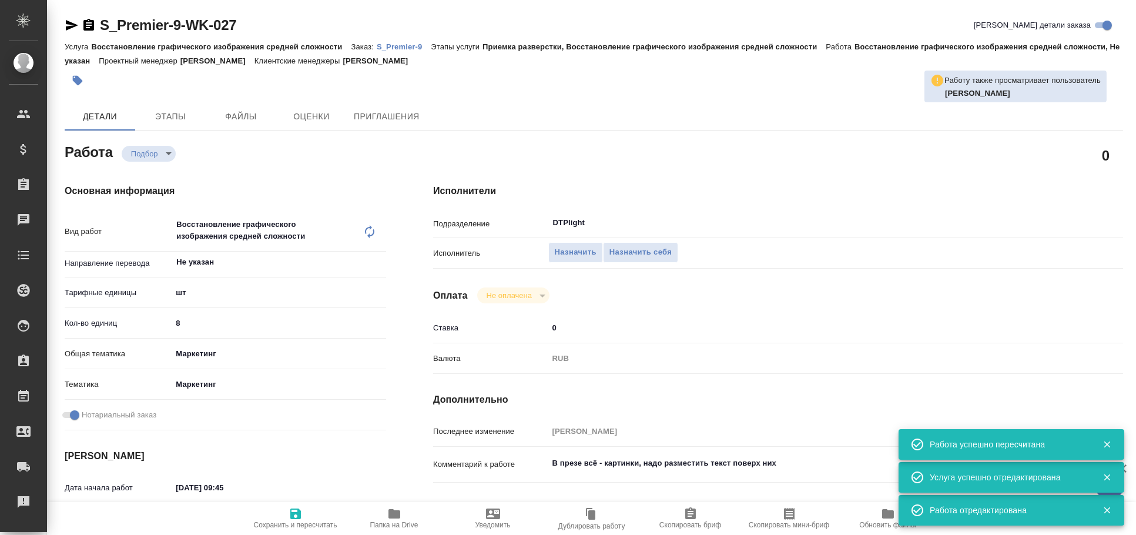
type textarea "x"
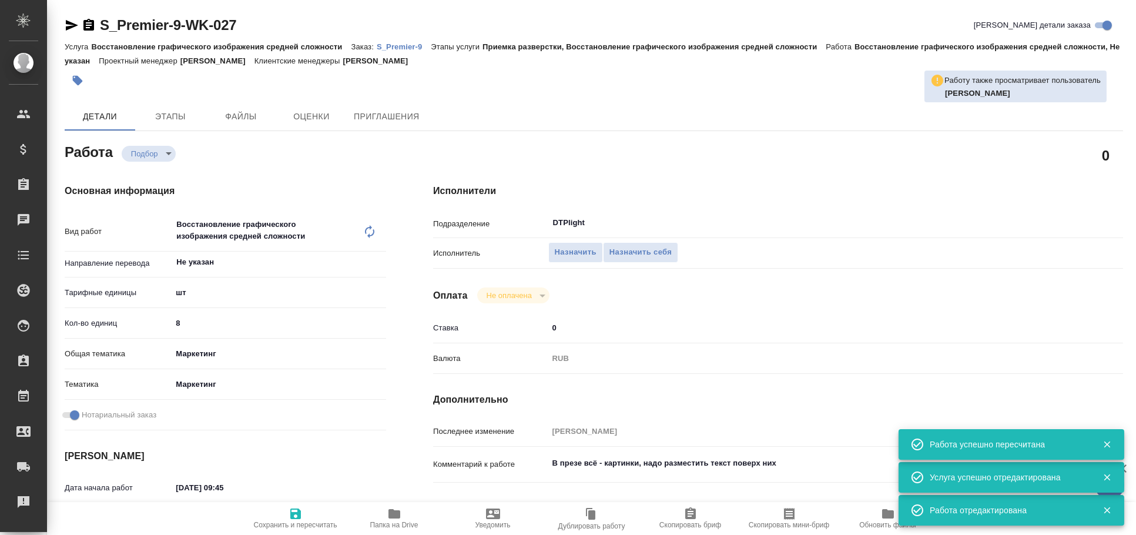
type textarea "x"
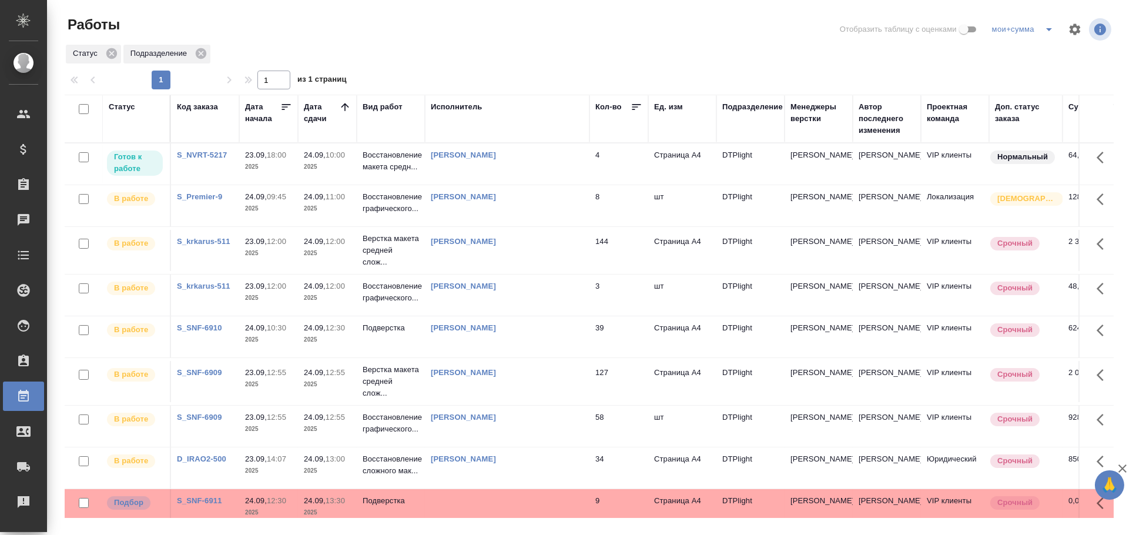
drag, startPoint x: 641, startPoint y: 0, endPoint x: 509, endPoint y: 42, distance: 138.8
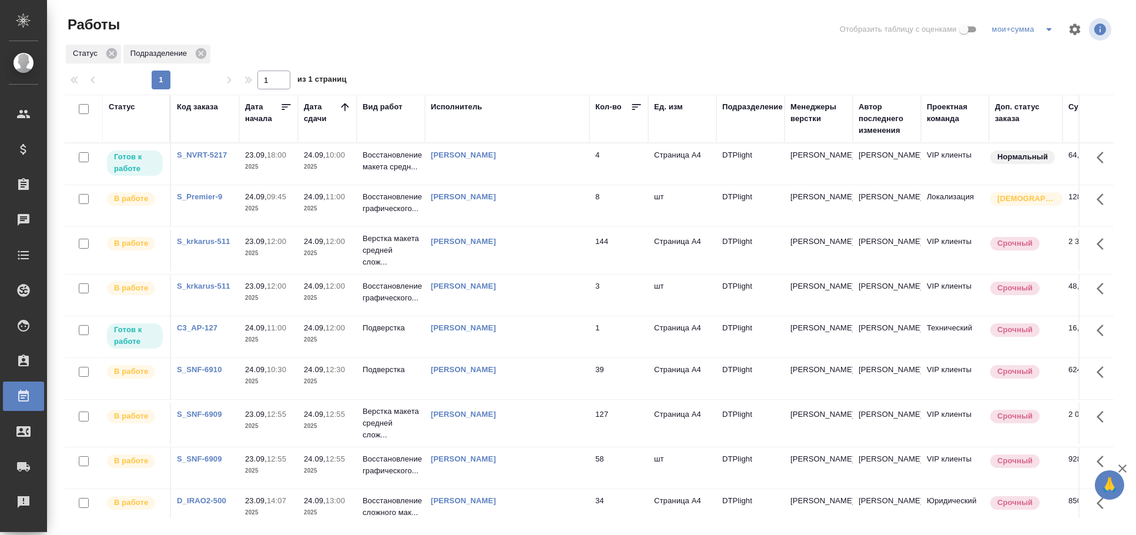
click at [515, 31] on div at bounding box center [593, 29] width 353 height 28
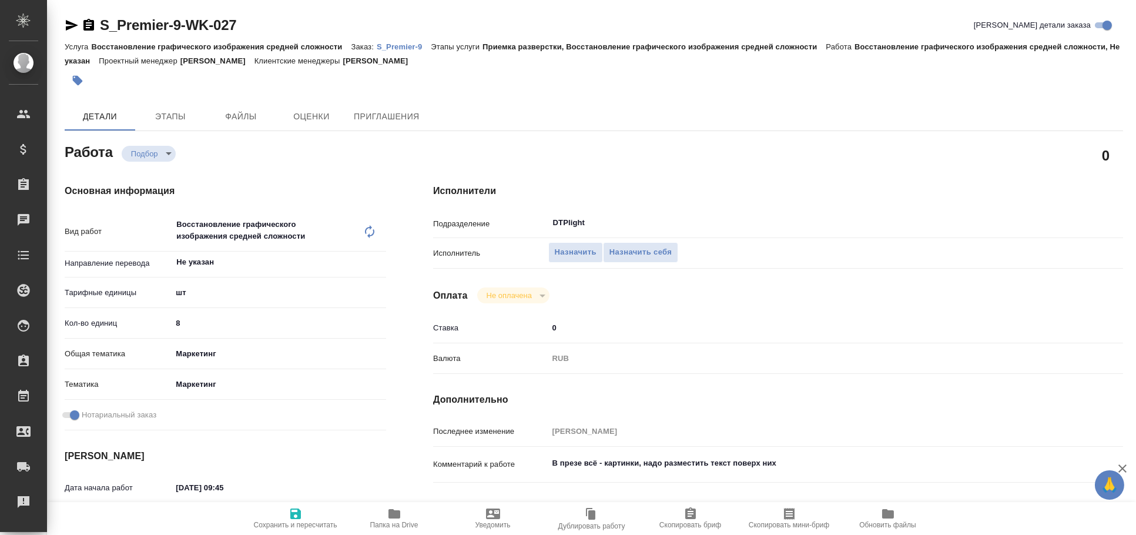
type textarea "x"
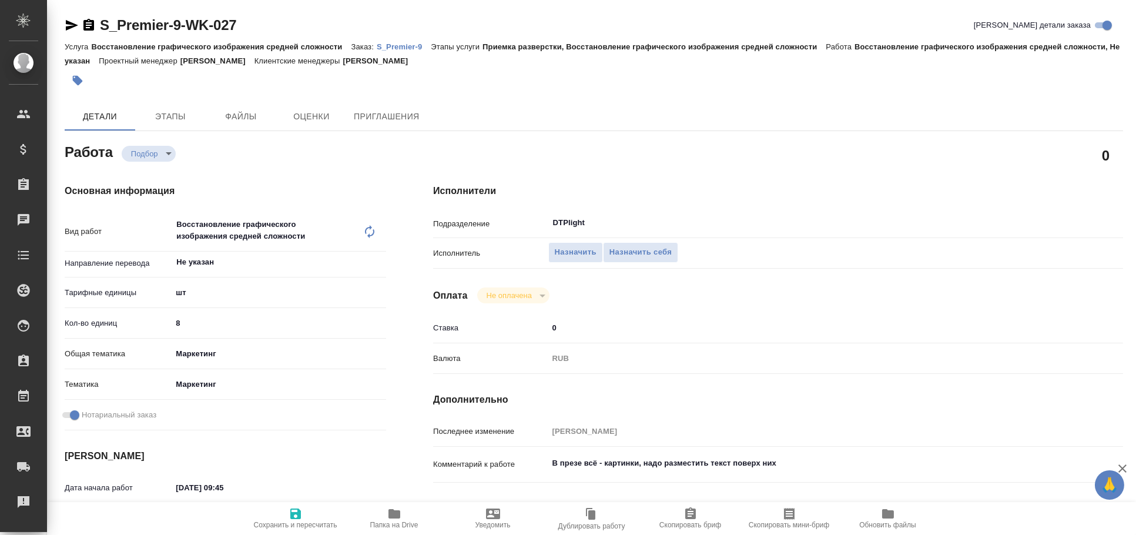
type textarea "x"
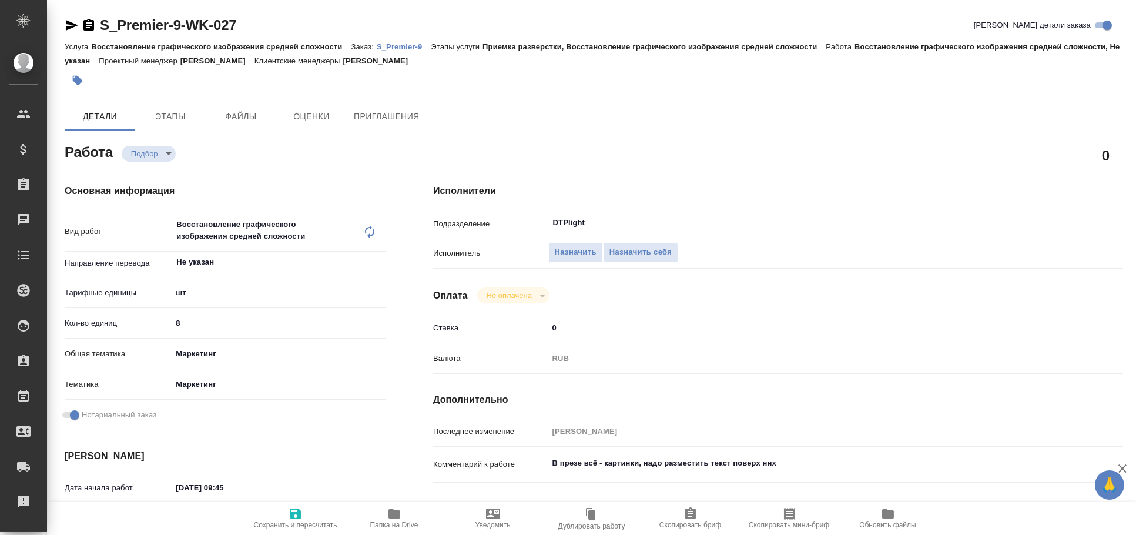
type textarea "x"
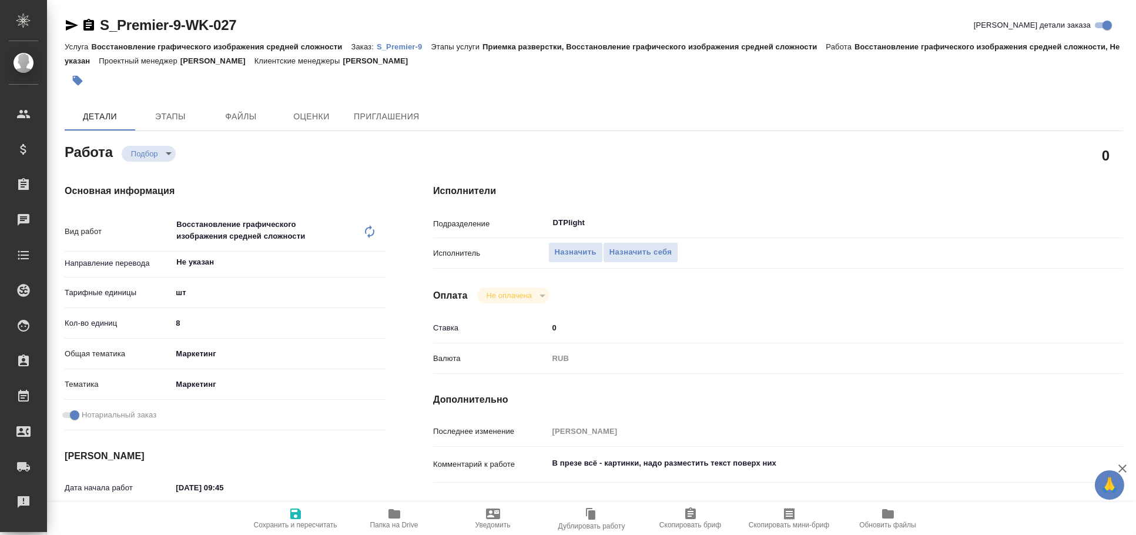
type textarea "x"
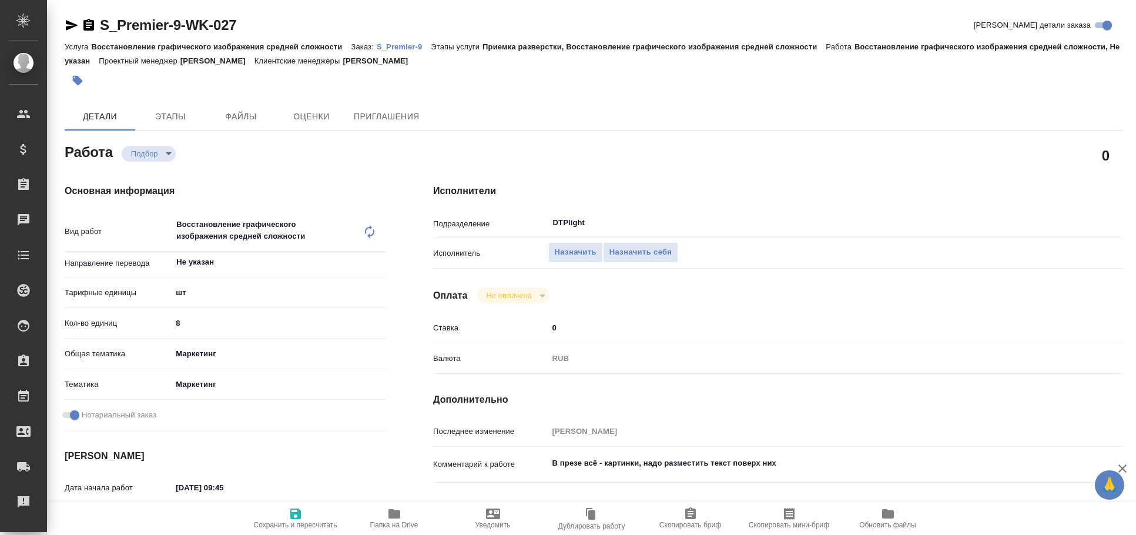
type textarea "x"
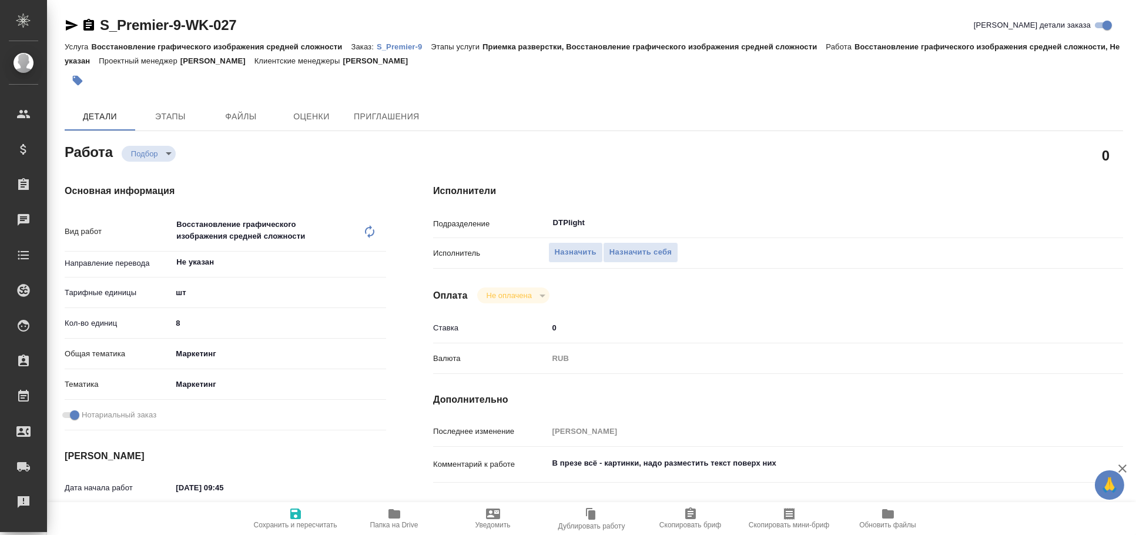
type textarea "x"
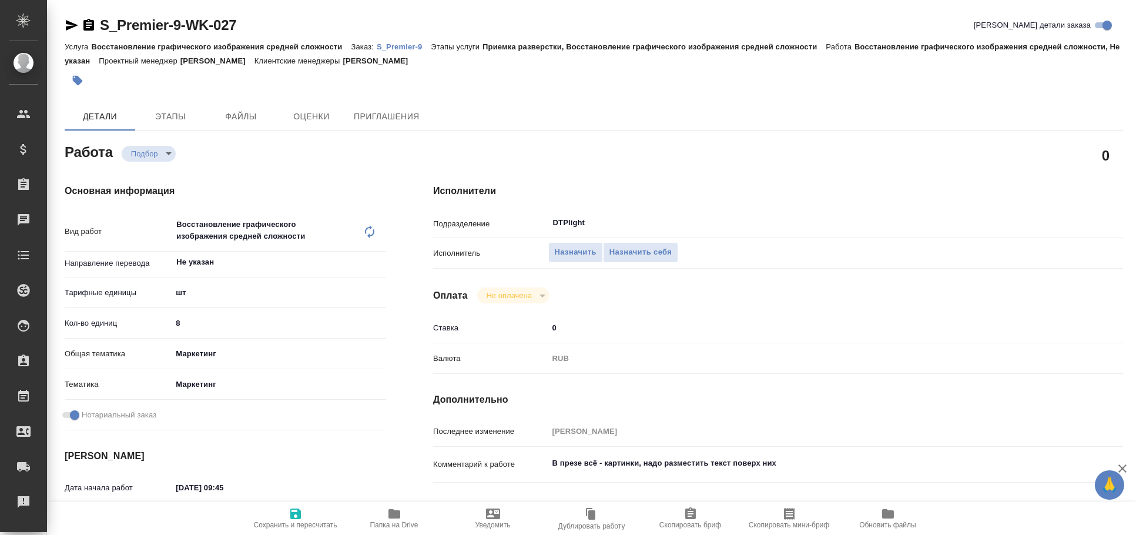
type textarea "x"
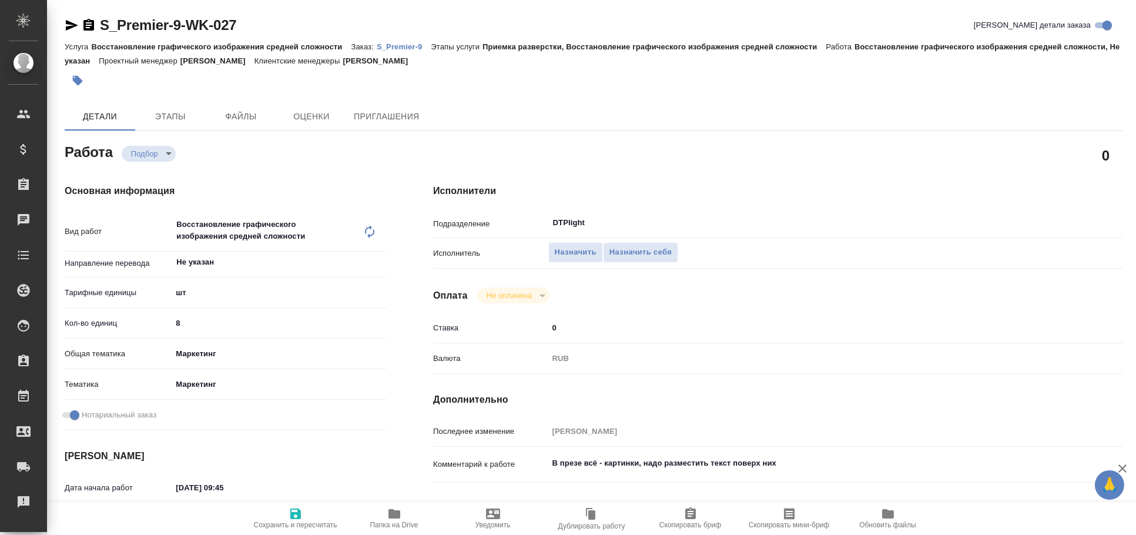
type textarea "x"
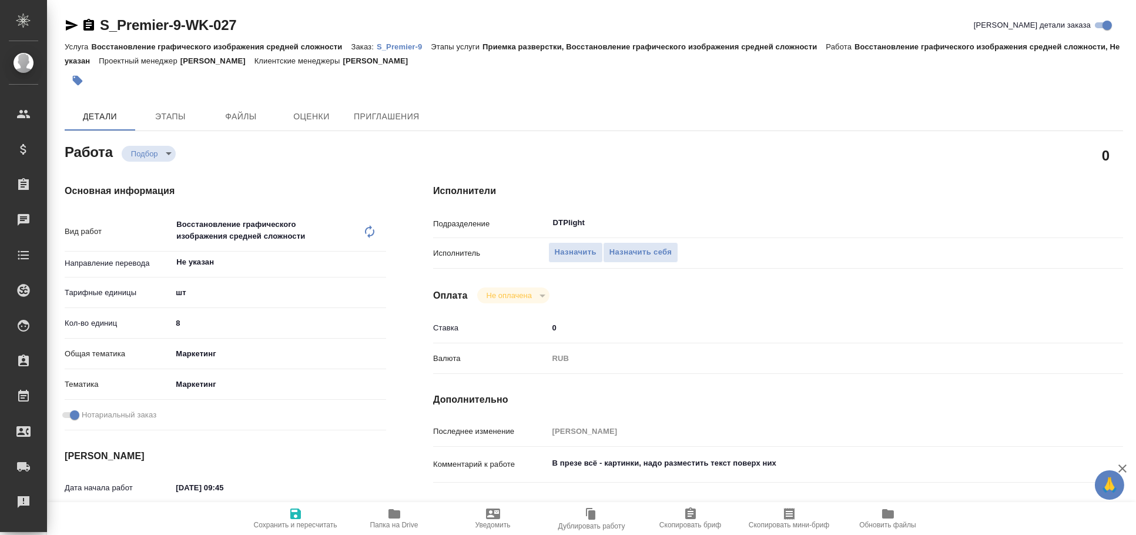
type textarea "x"
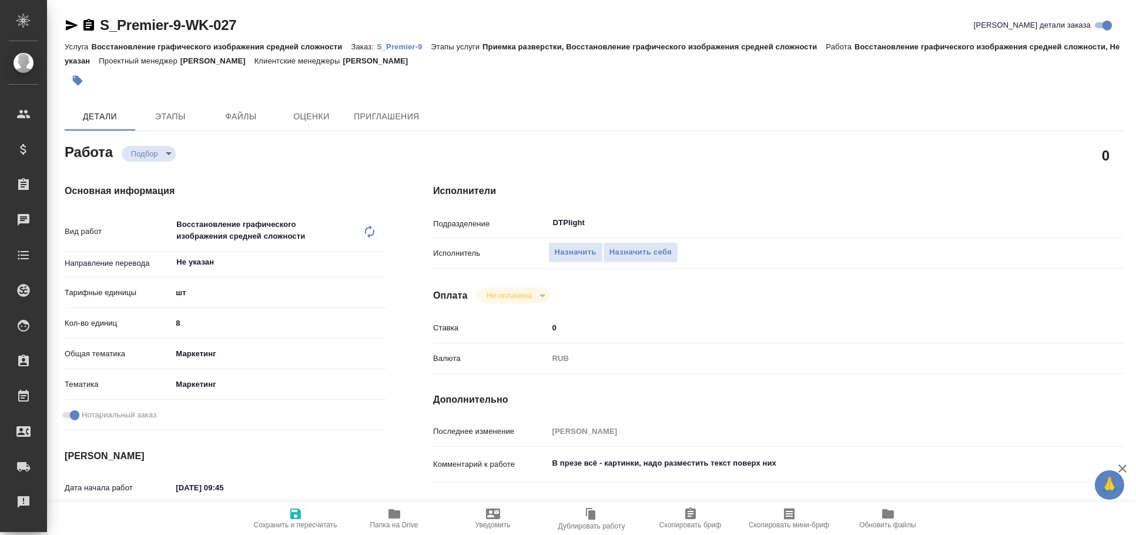
type textarea "x"
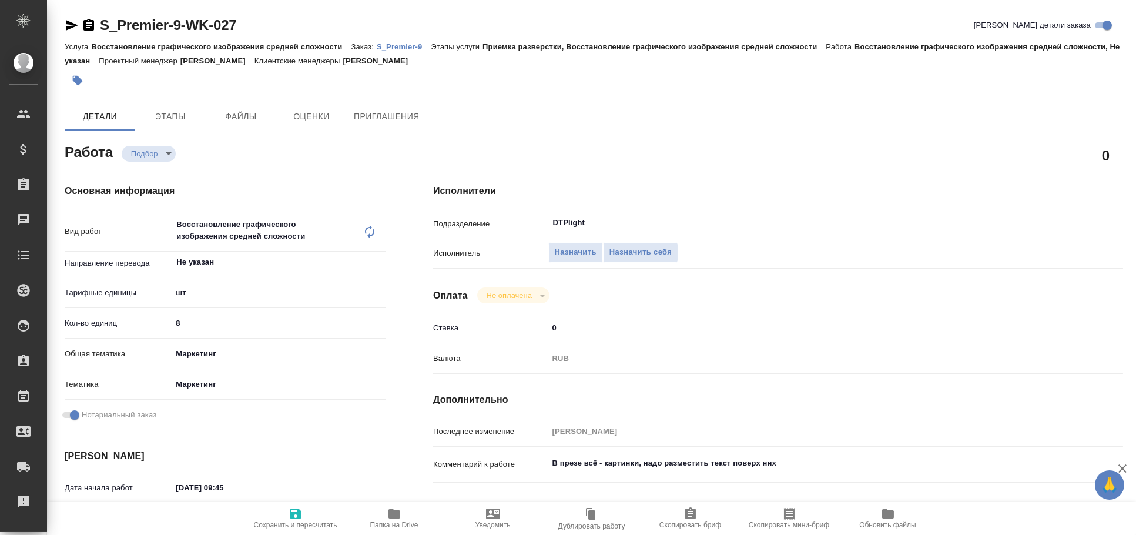
type textarea "x"
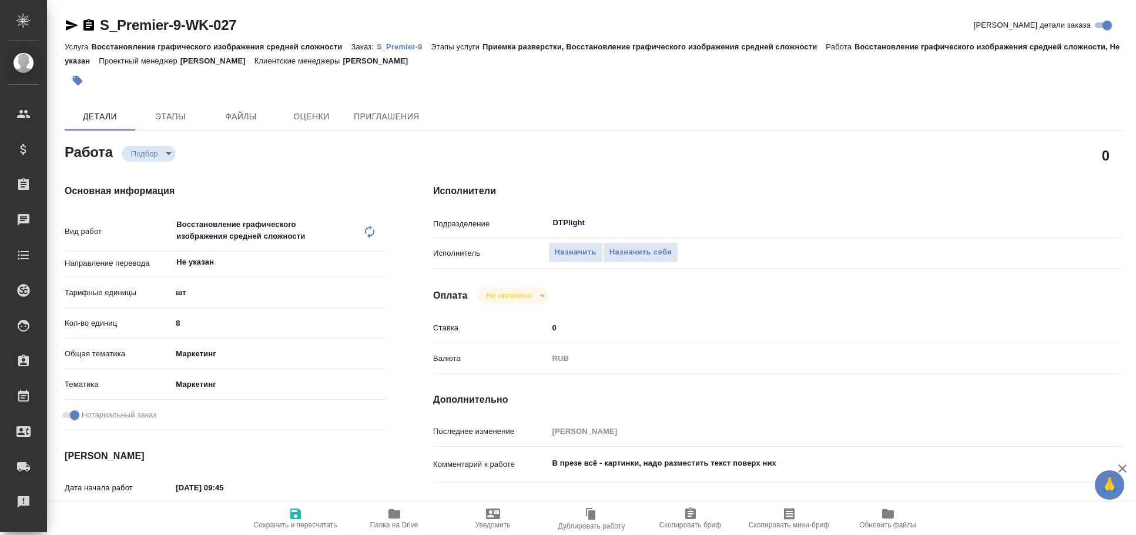
type textarea "x"
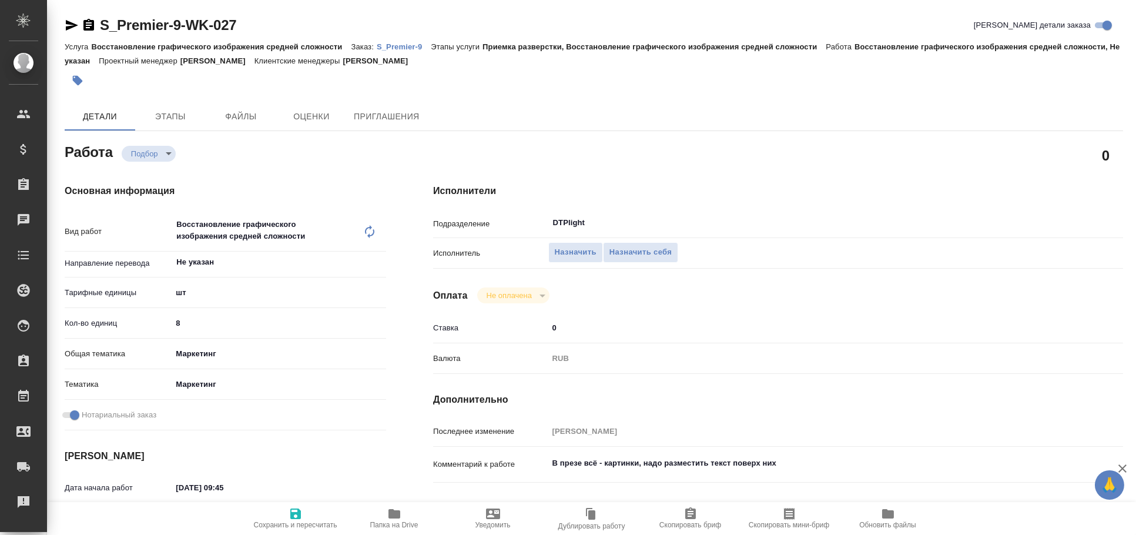
type textarea "x"
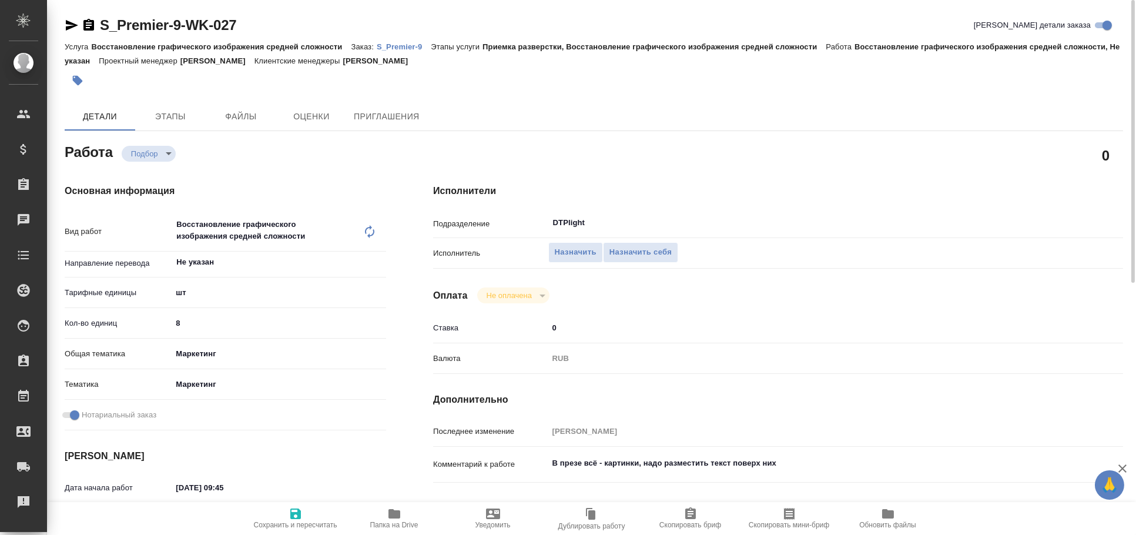
click at [71, 24] on icon "button" at bounding box center [72, 25] width 12 height 11
type textarea "x"
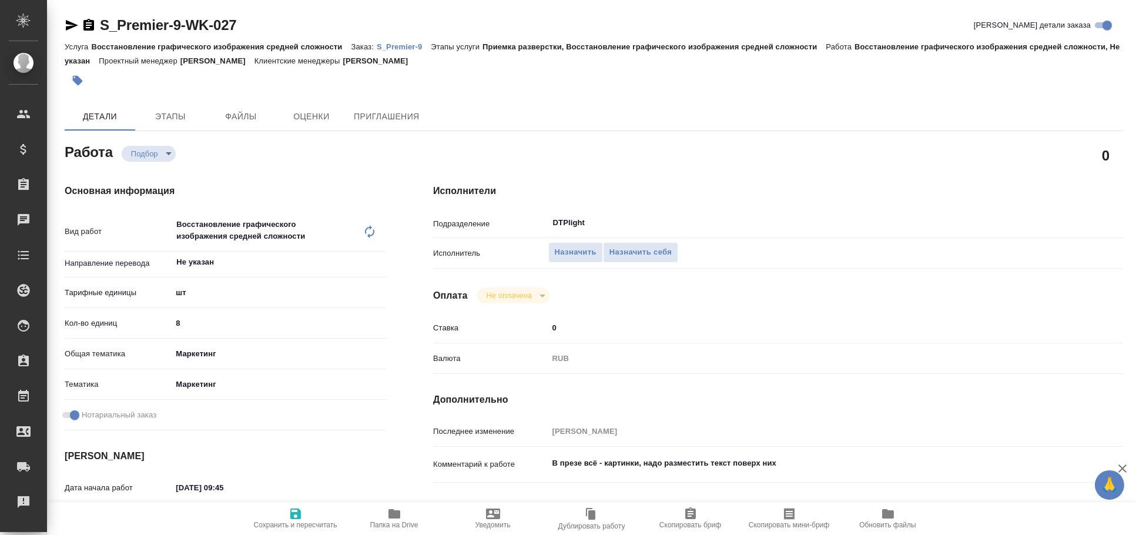
type textarea "x"
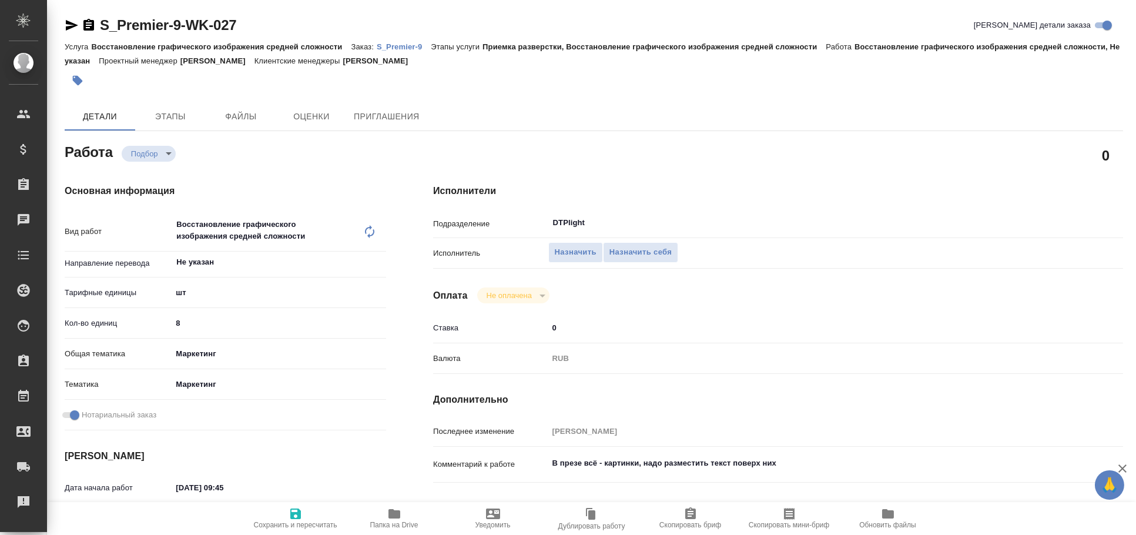
type textarea "x"
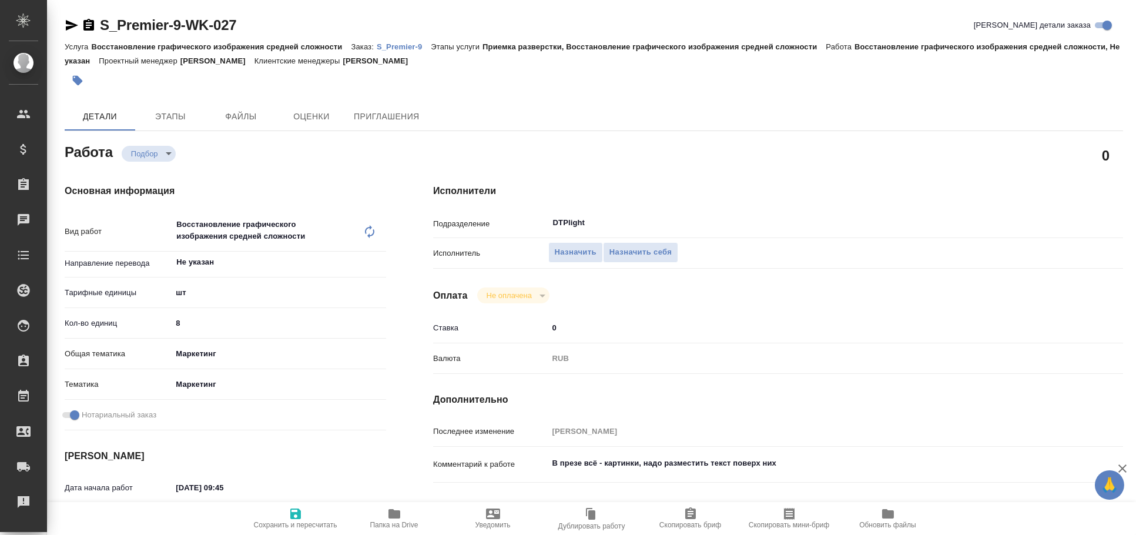
type textarea "x"
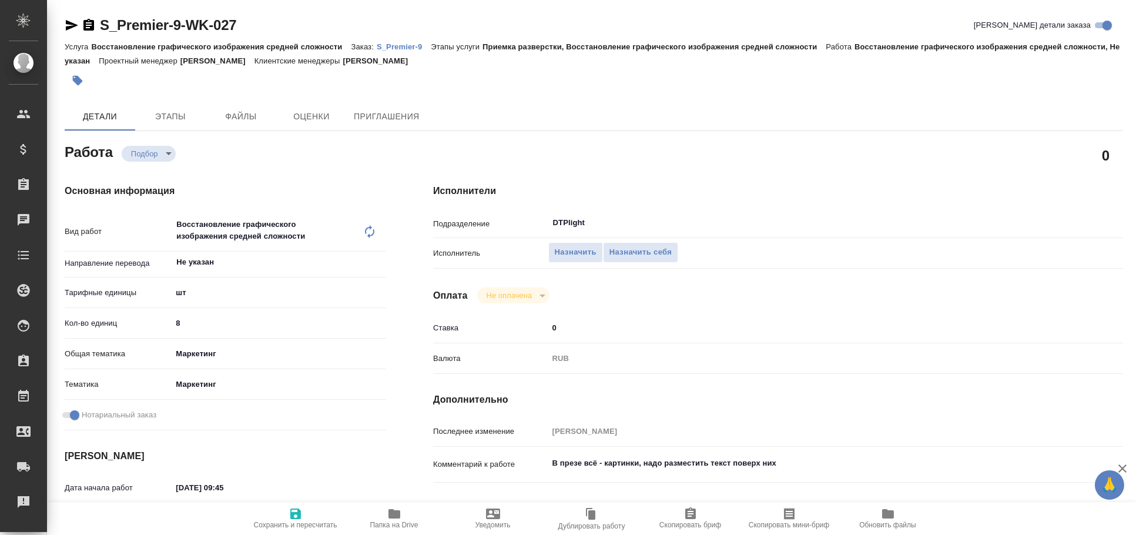
type textarea "x"
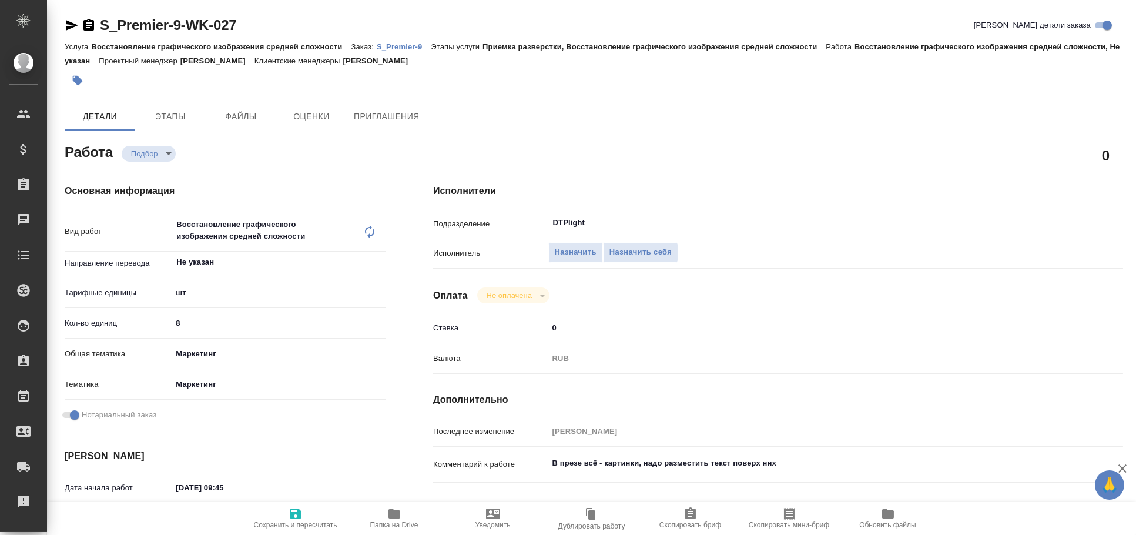
type textarea "x"
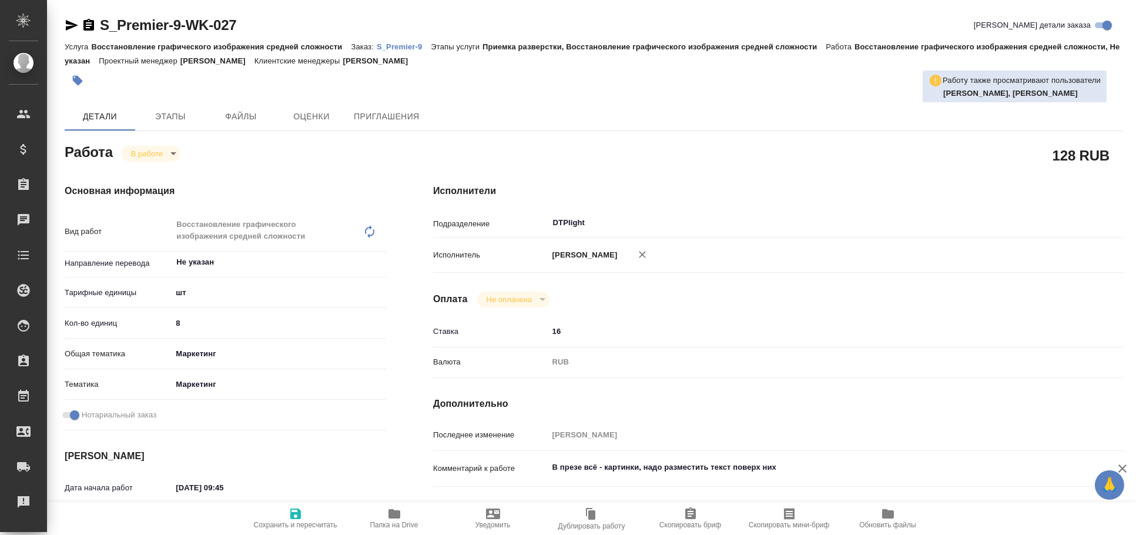
type textarea "x"
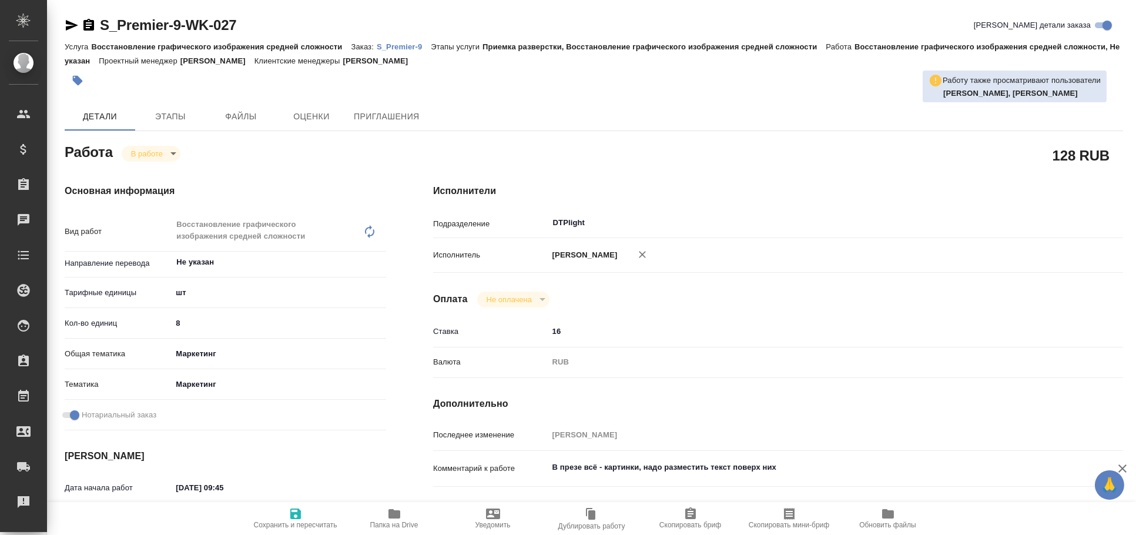
type textarea "x"
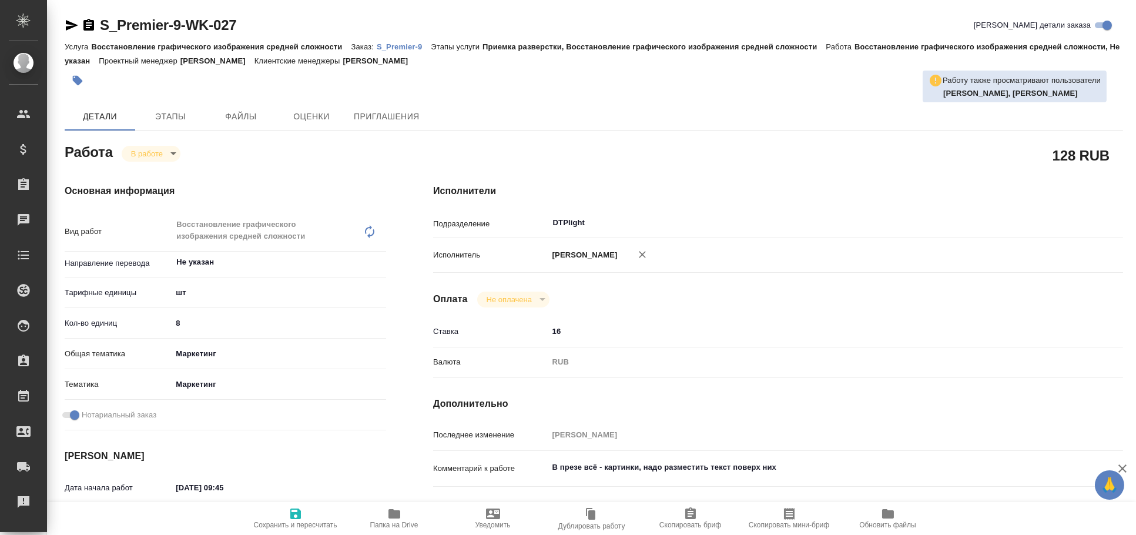
type textarea "x"
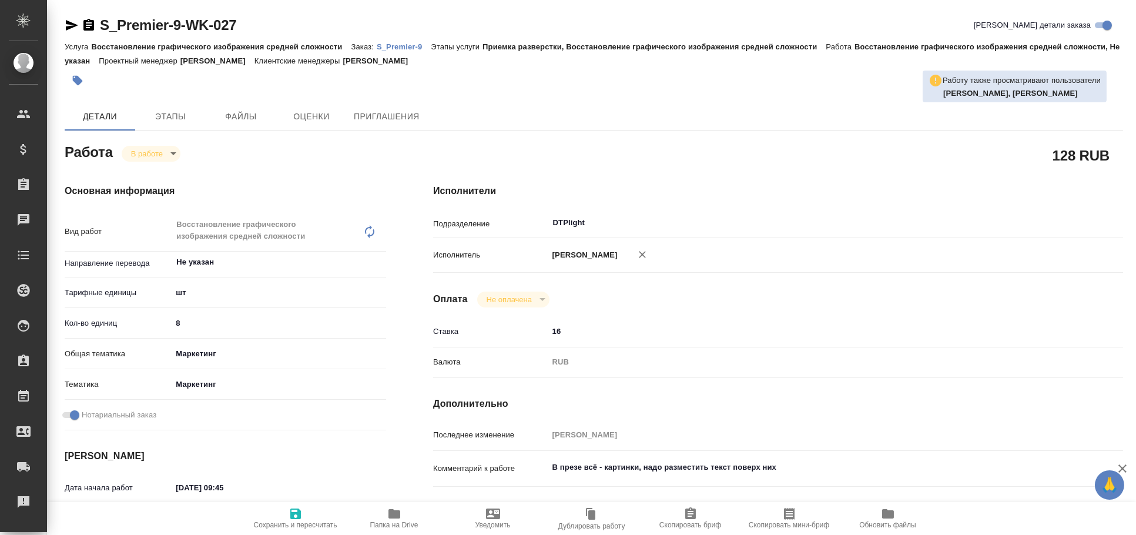
type textarea "x"
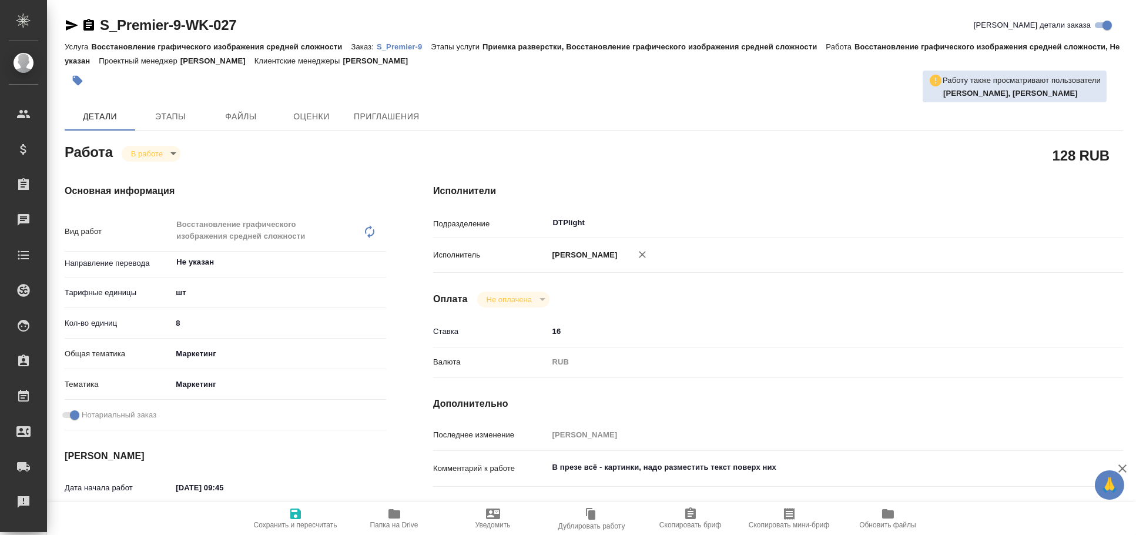
type textarea "x"
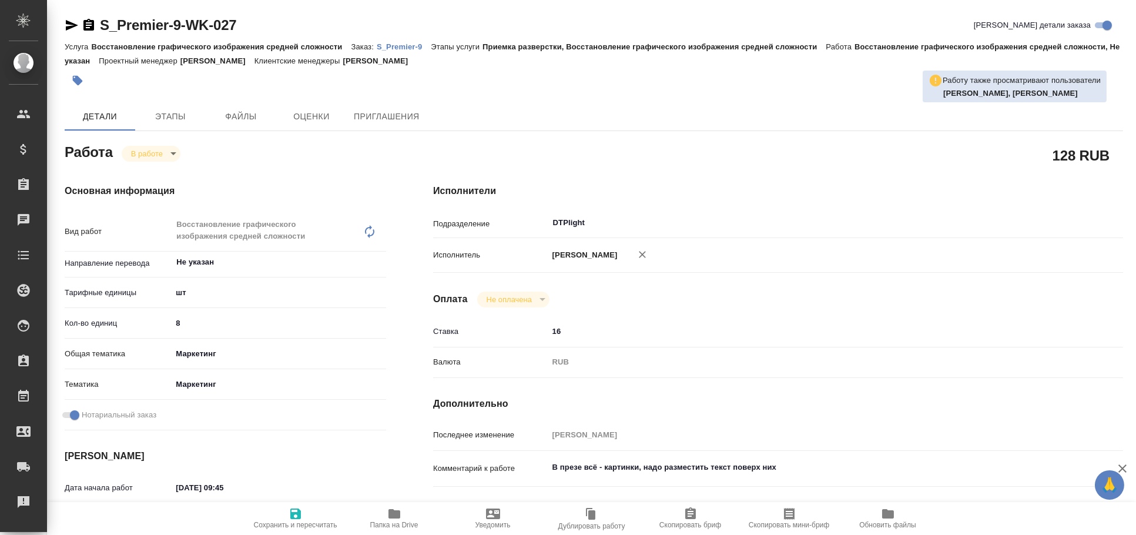
type textarea "x"
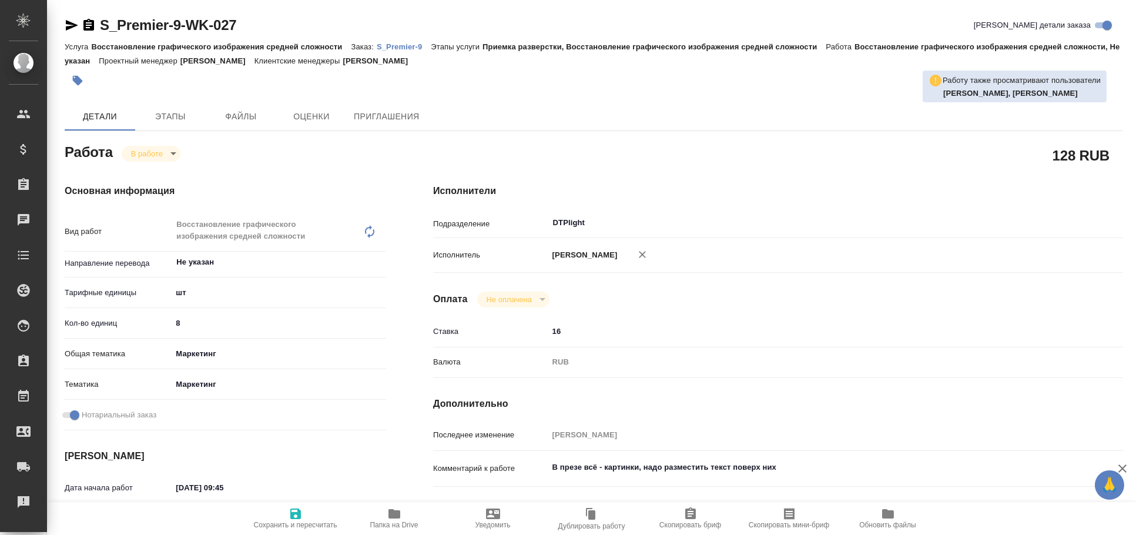
type textarea "x"
